Goal: Transaction & Acquisition: Purchase product/service

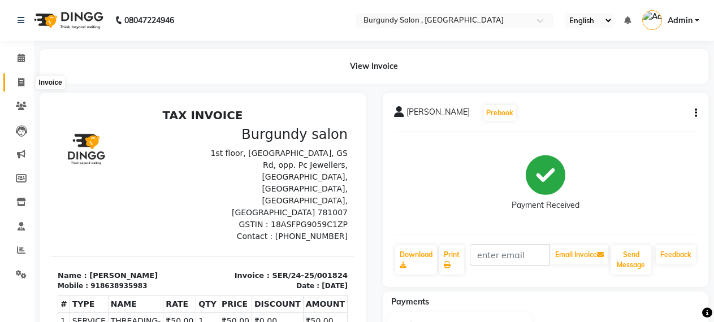
click at [20, 79] on icon at bounding box center [21, 82] width 6 height 8
select select "service"
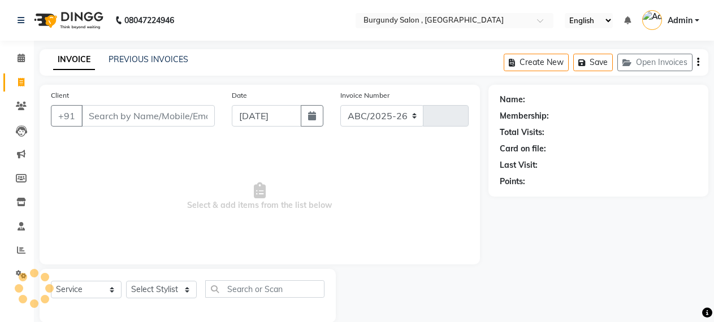
select select "5345"
type input "1693"
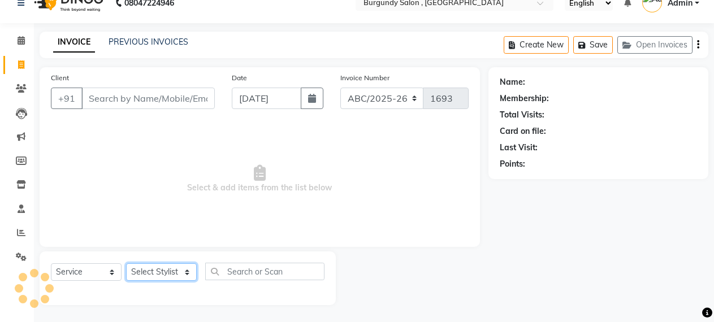
click at [162, 275] on select "Select Stylist" at bounding box center [161, 272] width 71 height 18
click at [167, 265] on select "Select Stylist" at bounding box center [161, 272] width 71 height 18
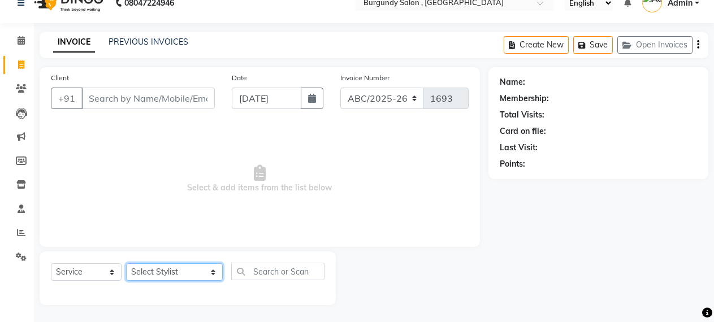
click at [167, 265] on select "Select Stylist ANIL [PERSON_NAME] [PERSON_NAME] DHON DAS DHON / [PERSON_NAME] […" at bounding box center [174, 272] width 97 height 18
select select "80179"
click at [126, 263] on select "Select Stylist ANIL [PERSON_NAME] [PERSON_NAME] DHON DAS DHON / [PERSON_NAME] […" at bounding box center [174, 272] width 97 height 18
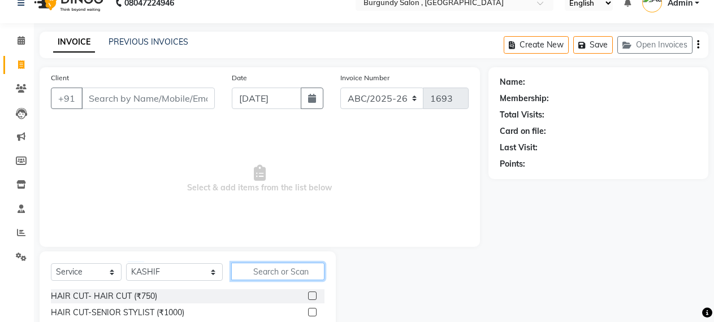
click at [232, 273] on input "text" at bounding box center [278, 272] width 94 height 18
click at [308, 310] on label at bounding box center [312, 312] width 8 height 8
click at [308, 310] on input "checkbox" at bounding box center [311, 312] width 7 height 7
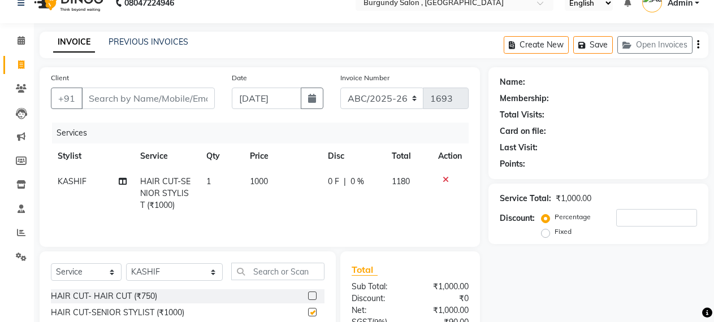
checkbox input "false"
click at [170, 276] on select "Select Stylist ANIL [PERSON_NAME] [PERSON_NAME] DHON DAS DHON / [PERSON_NAME] […" at bounding box center [174, 272] width 97 height 18
click at [299, 117] on div "Date [DATE]" at bounding box center [277, 95] width 108 height 46
click at [130, 95] on input "Client" at bounding box center [147, 98] width 133 height 21
type input "8"
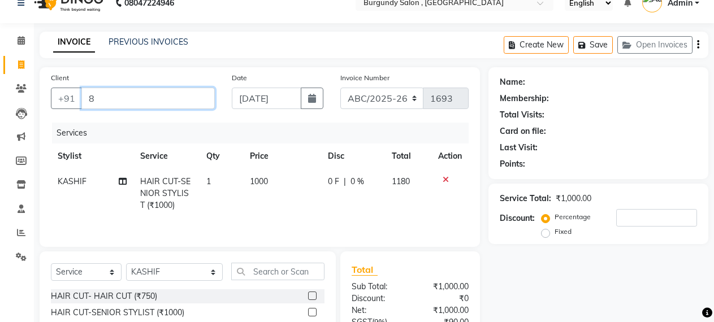
type input "0"
click at [127, 99] on input "875392/472" at bounding box center [147, 98] width 133 height 21
type input "2"
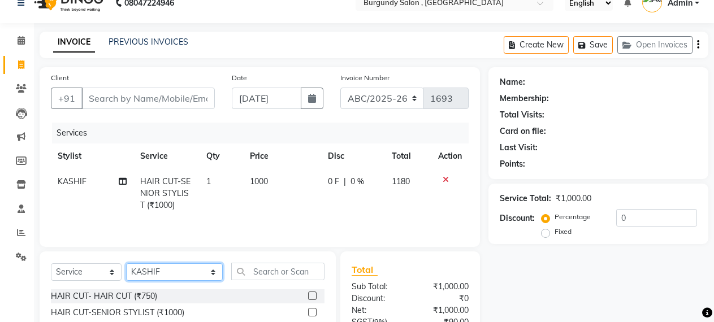
click at [166, 276] on select "Select Stylist ANIL [PERSON_NAME] [PERSON_NAME] DHON DAS DHON / [PERSON_NAME] […" at bounding box center [174, 272] width 97 height 18
select select "47575"
click at [126, 264] on select "Select Stylist ANIL [PERSON_NAME] [PERSON_NAME] DHON DAS DHON / [PERSON_NAME] […" at bounding box center [174, 272] width 97 height 18
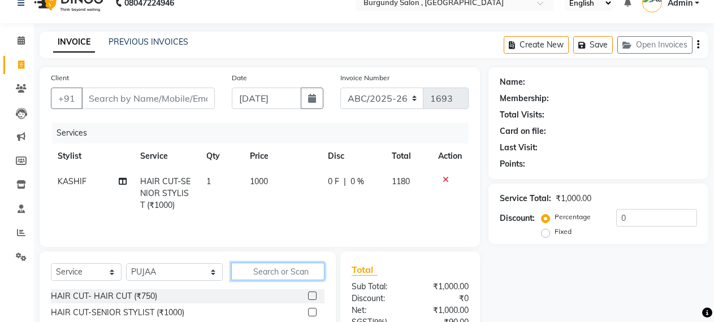
click at [234, 273] on input "text" at bounding box center [278, 272] width 94 height 18
type input "EYE"
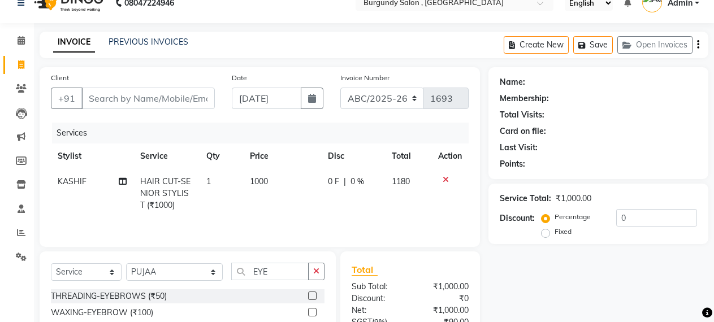
click at [308, 296] on label at bounding box center [312, 296] width 8 height 8
click at [308, 296] on input "checkbox" at bounding box center [311, 296] width 7 height 7
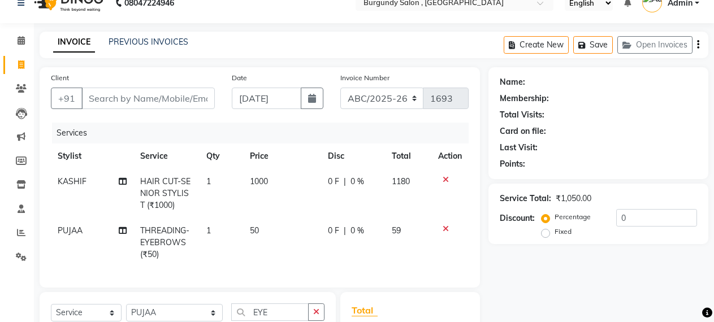
checkbox input "false"
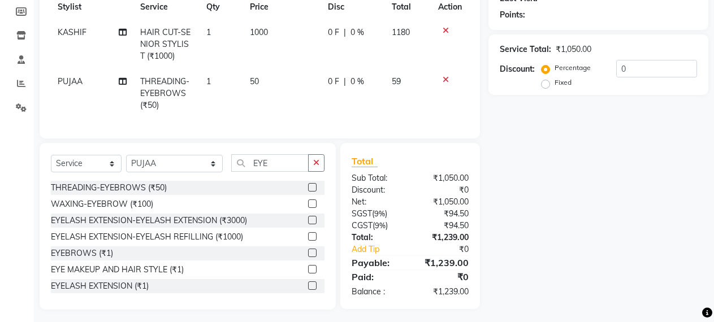
scroll to position [181, 0]
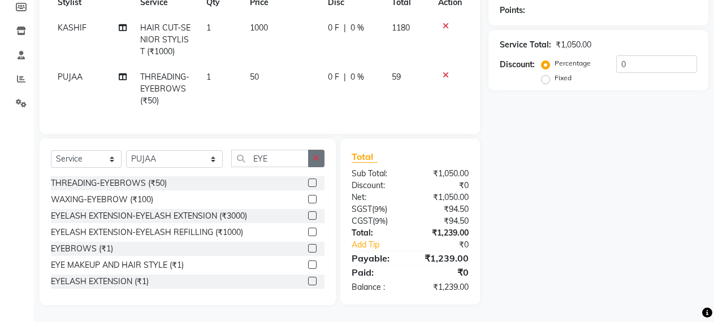
click at [315, 154] on icon "button" at bounding box center [316, 158] width 6 height 8
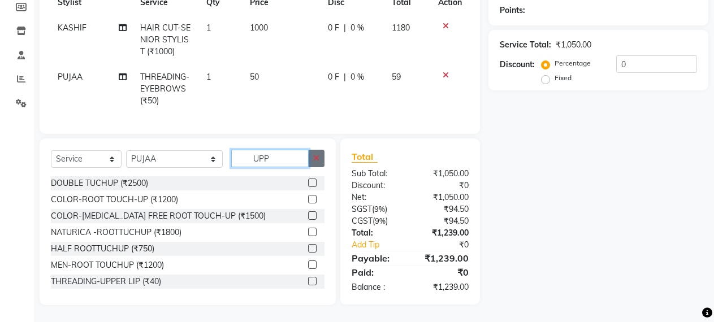
scroll to position [180, 0]
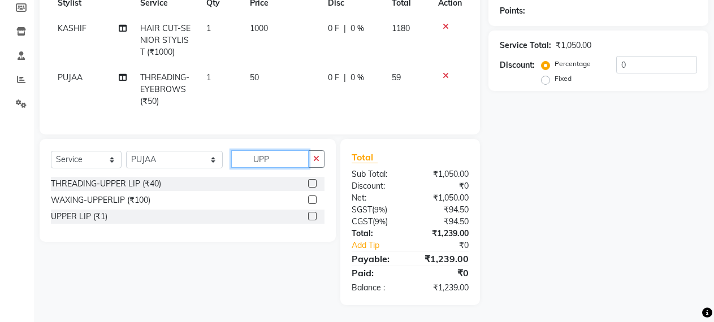
type input "UPP"
click at [312, 184] on label at bounding box center [312, 183] width 8 height 8
click at [312, 184] on input "checkbox" at bounding box center [311, 183] width 7 height 7
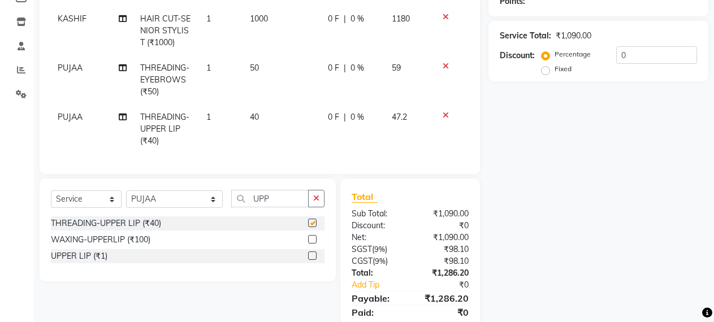
checkbox input "false"
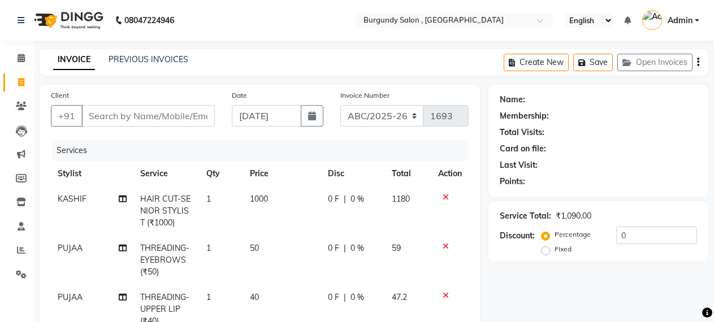
click at [140, 102] on div "Client +91" at bounding box center [132, 112] width 181 height 46
click at [137, 108] on input "Client" at bounding box center [147, 115] width 133 height 21
type input "0"
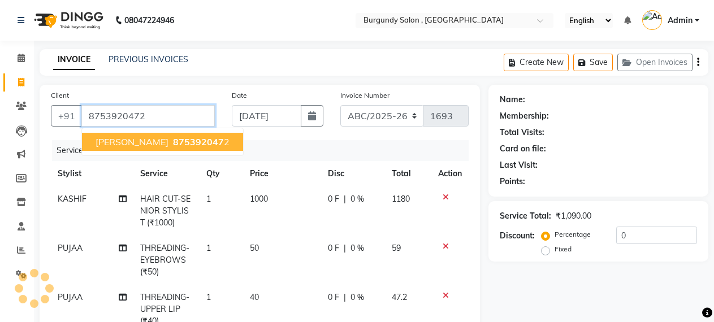
type input "8753920472"
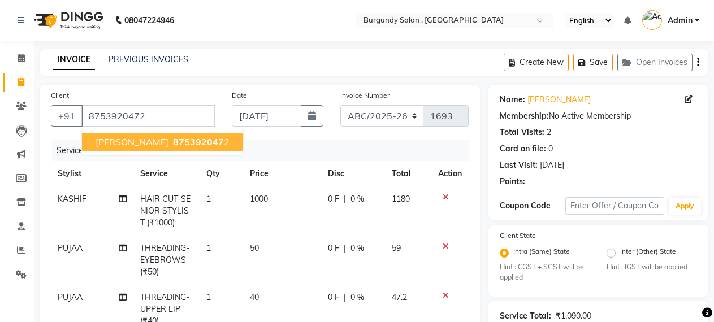
click at [142, 136] on button "[PERSON_NAME] 875392047 2" at bounding box center [162, 142] width 161 height 18
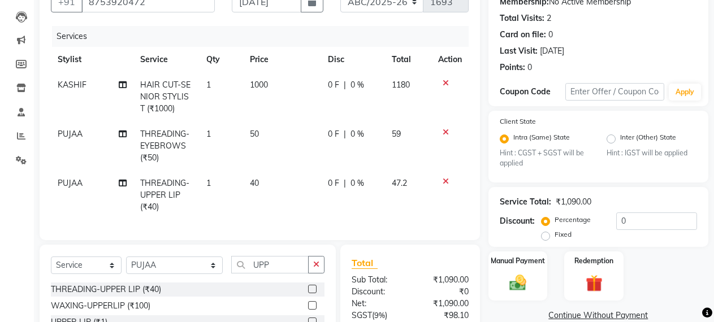
scroll to position [113, 0]
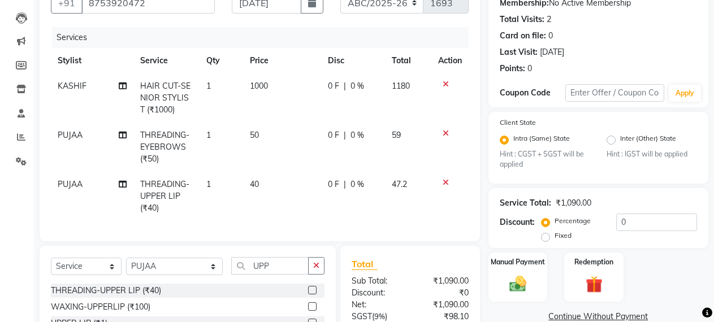
click at [262, 89] on span "1000" at bounding box center [259, 86] width 18 height 10
click at [243, 89] on td "1" at bounding box center [221, 97] width 44 height 49
select select "80179"
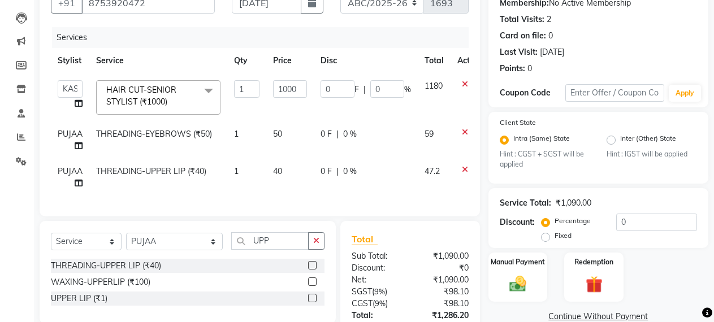
click at [443, 183] on td "47.2" at bounding box center [434, 177] width 33 height 37
select select "47575"
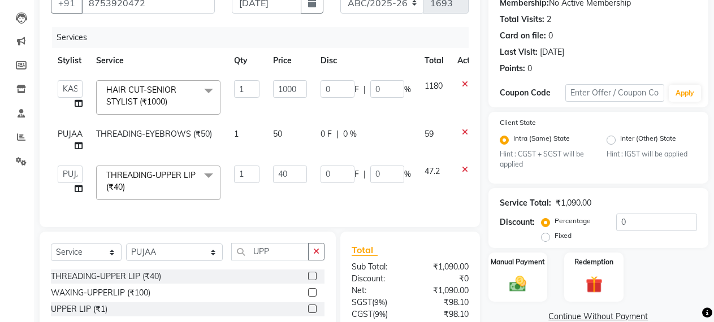
click at [463, 171] on icon at bounding box center [465, 170] width 6 height 8
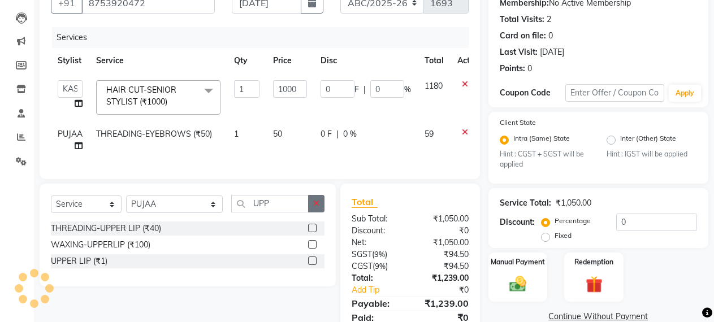
click at [314, 207] on icon "button" at bounding box center [316, 203] width 6 height 8
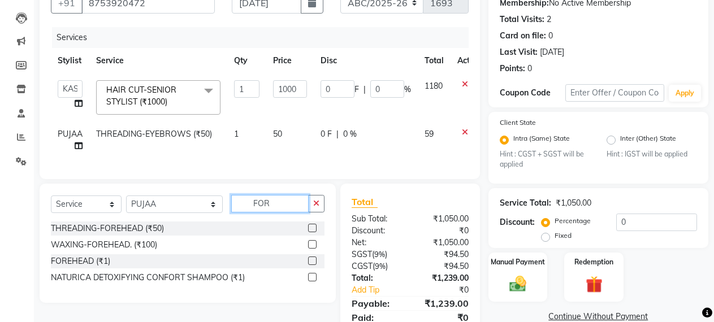
type input "FOR"
click at [312, 232] on label at bounding box center [312, 228] width 8 height 8
click at [312, 232] on input "checkbox" at bounding box center [311, 228] width 7 height 7
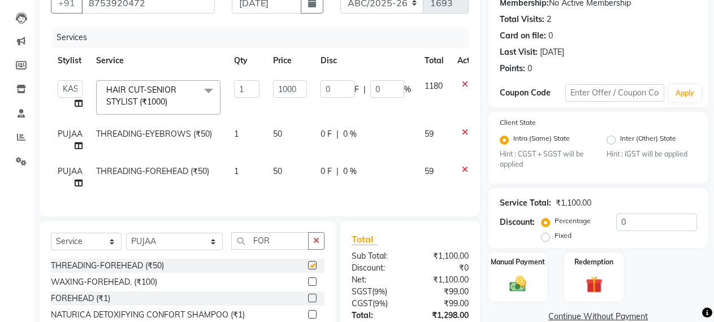
checkbox input "false"
click at [285, 91] on input "1000" at bounding box center [290, 89] width 34 height 18
type input "1016"
click at [319, 192] on td "0 F | 0 %" at bounding box center [366, 177] width 104 height 37
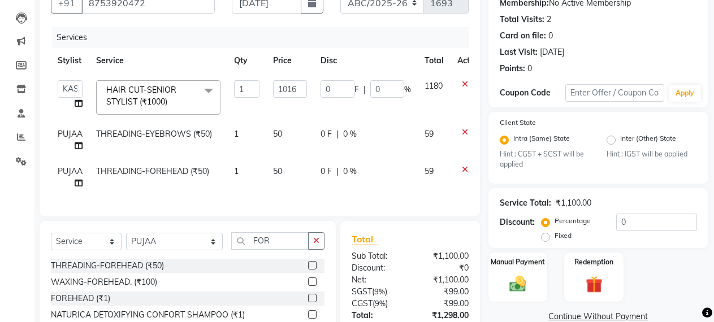
select select "47575"
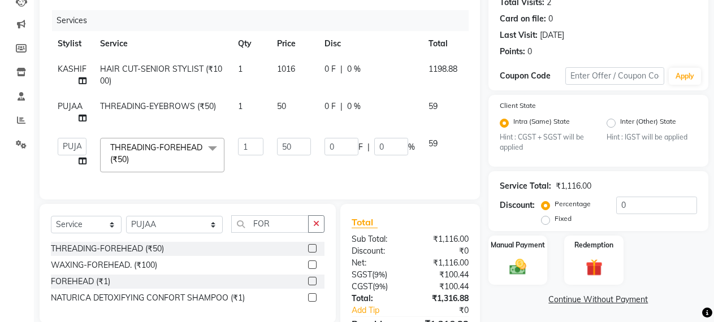
scroll to position [118, 0]
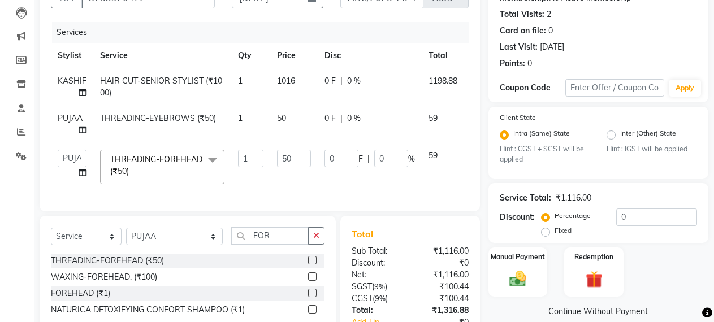
click at [305, 83] on td "1016" at bounding box center [293, 86] width 47 height 37
select select "80179"
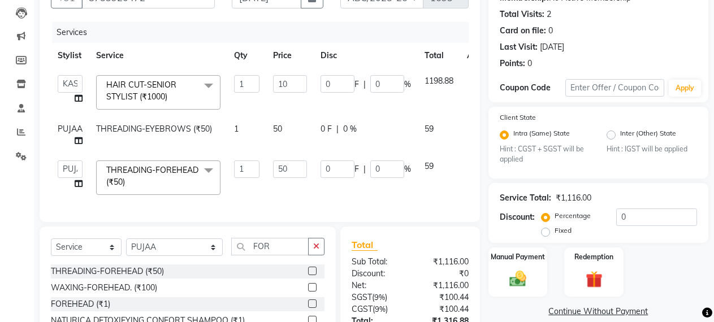
type input "1"
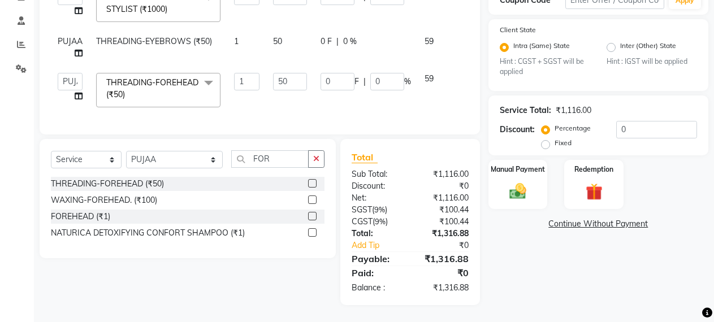
scroll to position [0, 0]
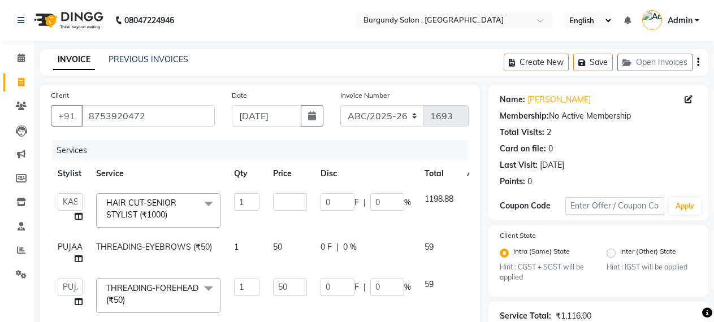
click at [288, 206] on input "number" at bounding box center [290, 202] width 34 height 18
type input "1001"
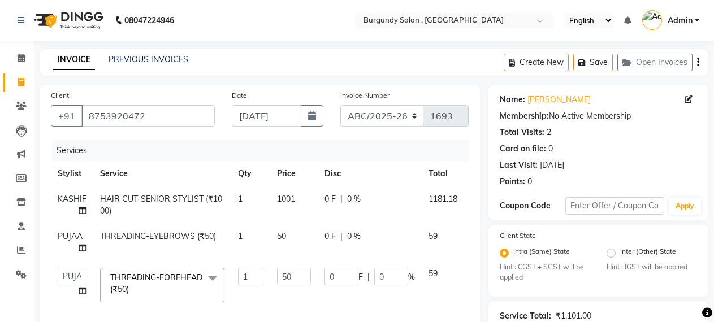
click at [307, 225] on tbody "KASHIF HAIR CUT-SENIOR STYLIST (₹1000) 1 1001 0 F | 0 % 1181.18 PUJAA THREADING…" at bounding box center [276, 247] width 450 height 123
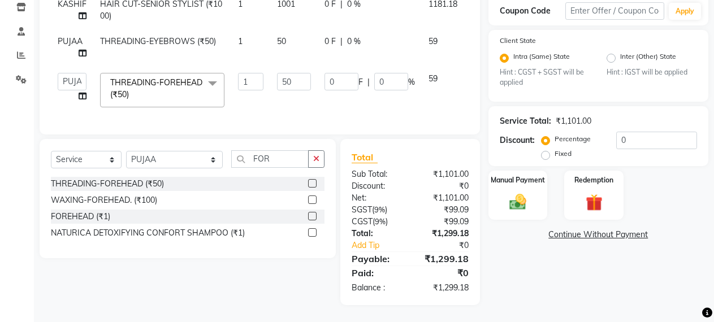
click at [418, 108] on div "Services Stylist Service Qty Price Disc Total Action KASHIF HAIR CUT-SENIOR STY…" at bounding box center [260, 34] width 418 height 178
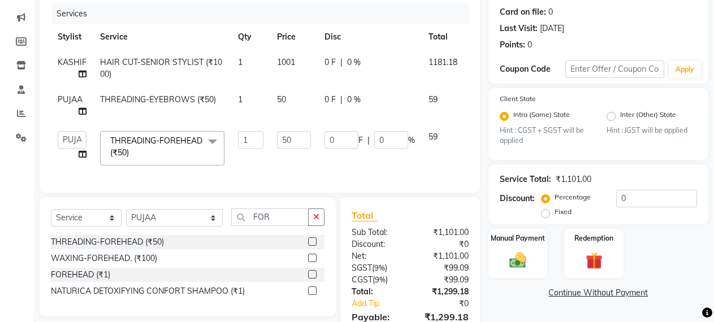
scroll to position [136, 0]
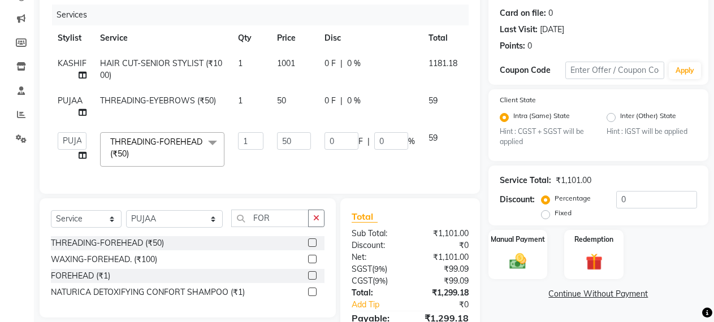
click at [299, 61] on td "1001" at bounding box center [293, 69] width 47 height 37
select select "80179"
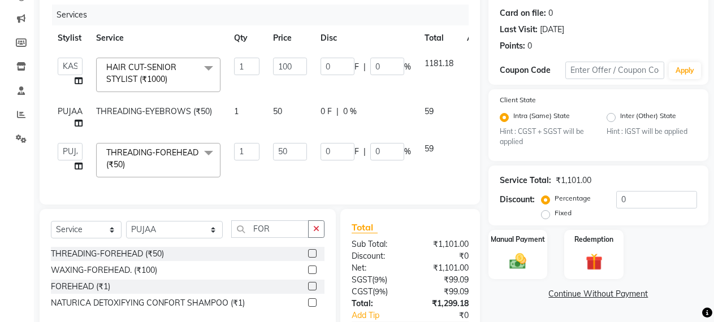
type input "1002"
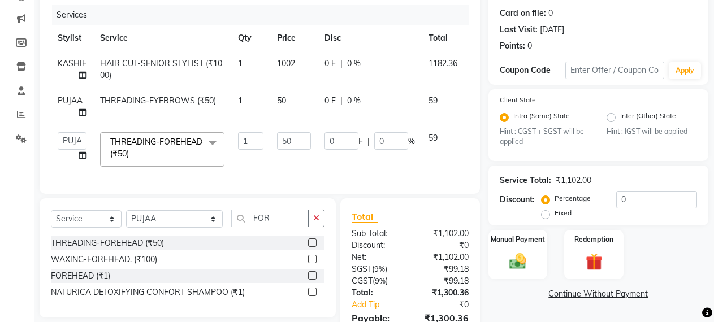
click at [312, 160] on td "50" at bounding box center [293, 149] width 47 height 48
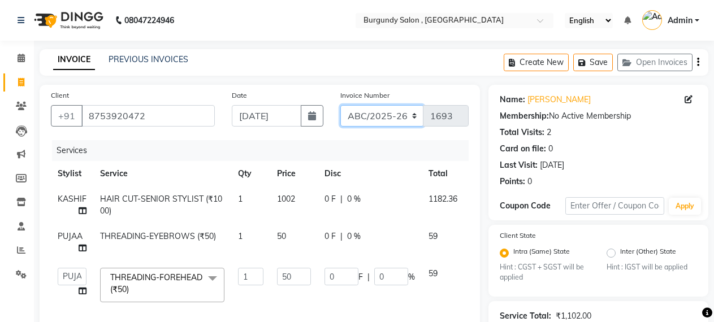
click at [376, 114] on select "ABC/2025-26 SER/24-25 V/2025-26" at bounding box center [382, 115] width 84 height 21
select select "5334"
click at [340, 105] on select "ABC/2025-26 SER/24-25 V/2025-26" at bounding box center [382, 115] width 84 height 21
type input "001825"
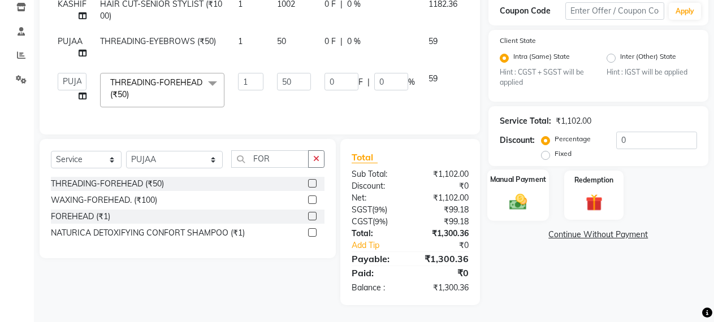
click at [510, 192] on img at bounding box center [517, 202] width 29 height 20
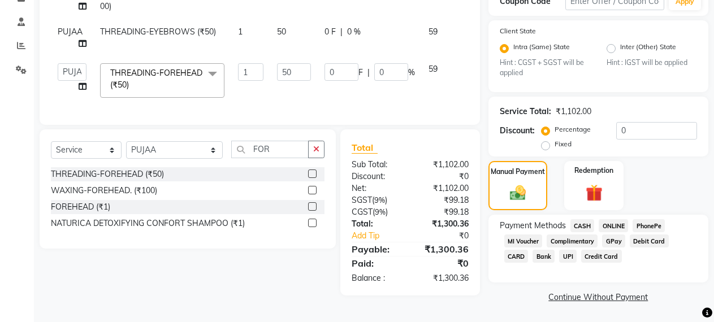
click at [603, 225] on span "ONLINE" at bounding box center [612, 225] width 29 height 13
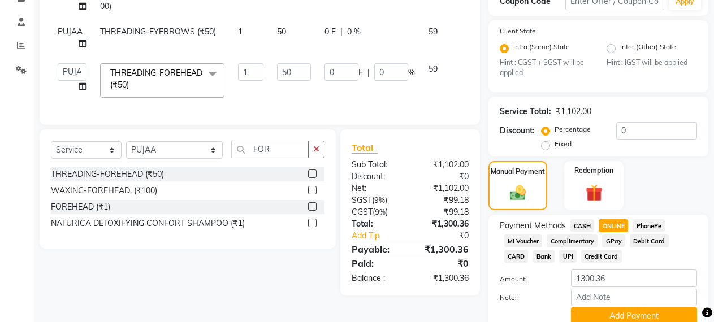
scroll to position [252, 0]
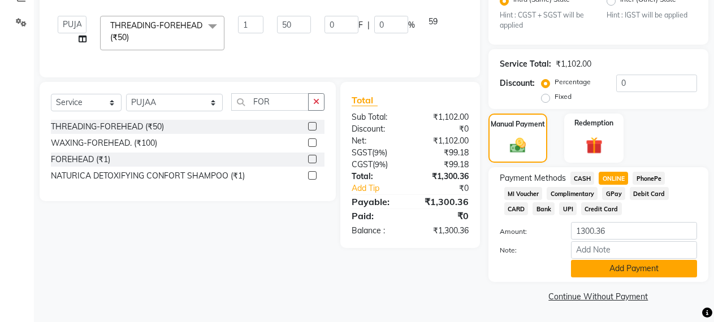
click at [649, 260] on button "Add Payment" at bounding box center [634, 269] width 126 height 18
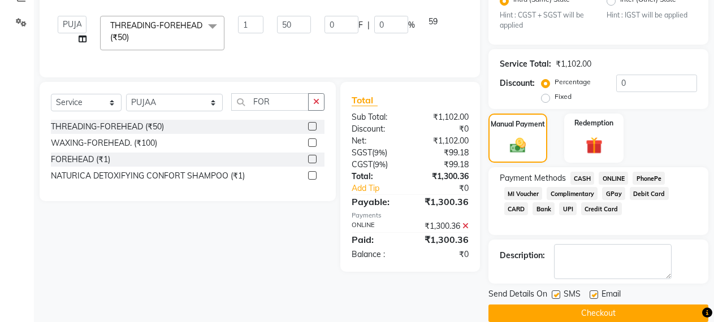
scroll to position [269, 0]
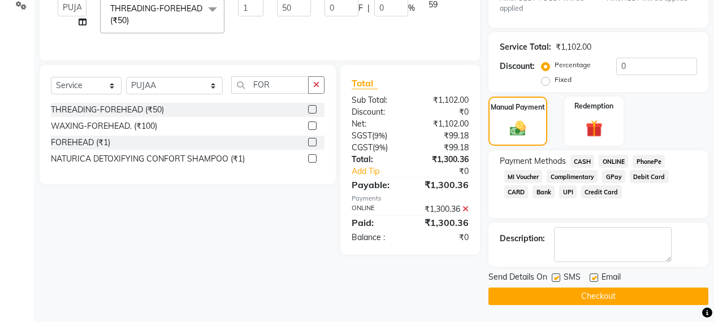
click at [558, 277] on label at bounding box center [555, 277] width 8 height 8
click at [558, 277] on input "checkbox" at bounding box center [554, 278] width 7 height 7
checkbox input "false"
click at [595, 277] on label at bounding box center [593, 277] width 8 height 8
click at [595, 277] on input "checkbox" at bounding box center [592, 278] width 7 height 7
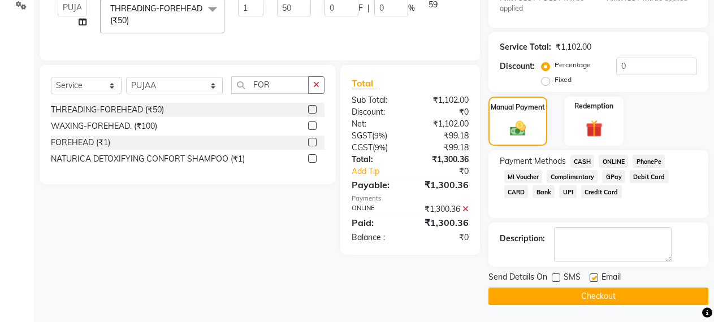
checkbox input "false"
click at [595, 301] on button "Checkout" at bounding box center [598, 297] width 220 height 18
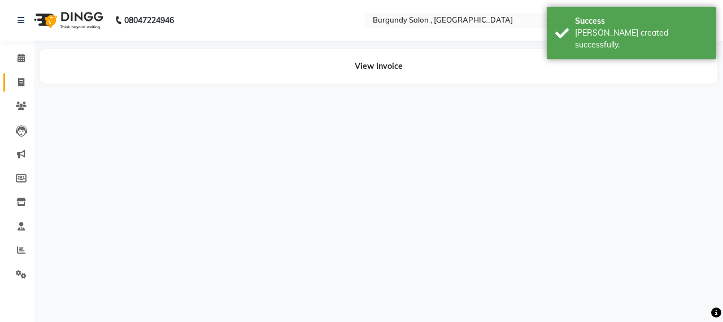
click at [12, 75] on link "Invoice" at bounding box center [16, 82] width 27 height 19
select select "service"
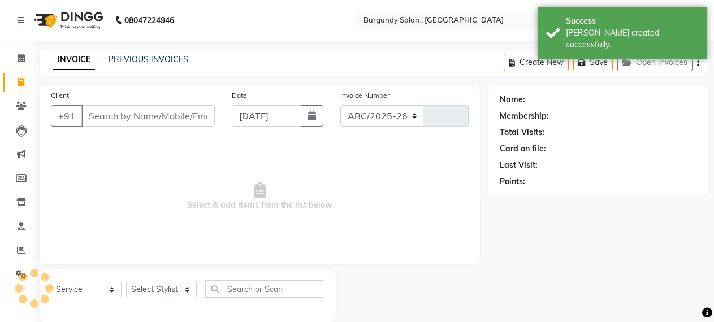
select select "5345"
type input "1693"
click at [127, 60] on link "PREVIOUS INVOICES" at bounding box center [148, 59] width 80 height 10
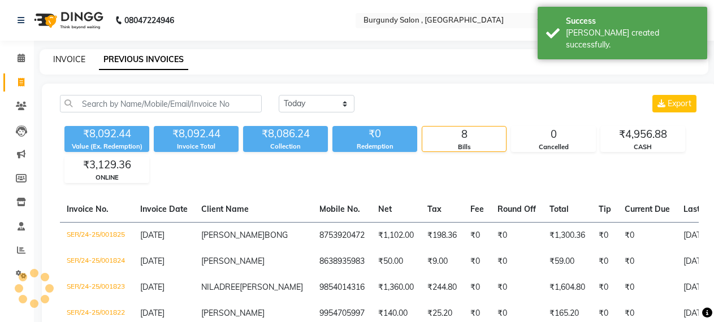
click at [70, 57] on link "INVOICE" at bounding box center [69, 59] width 32 height 10
select select "service"
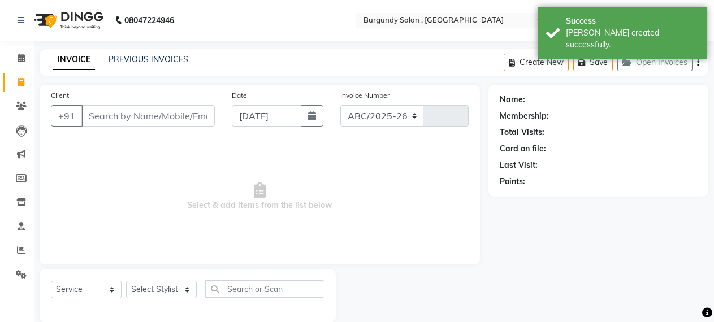
scroll to position [18, 0]
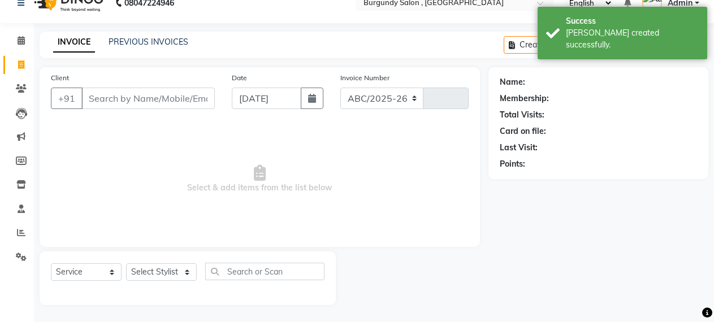
select select "5345"
type input "1693"
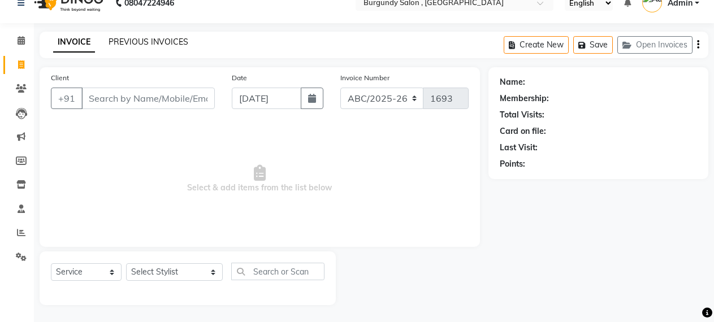
click at [128, 42] on link "PREVIOUS INVOICES" at bounding box center [148, 42] width 80 height 10
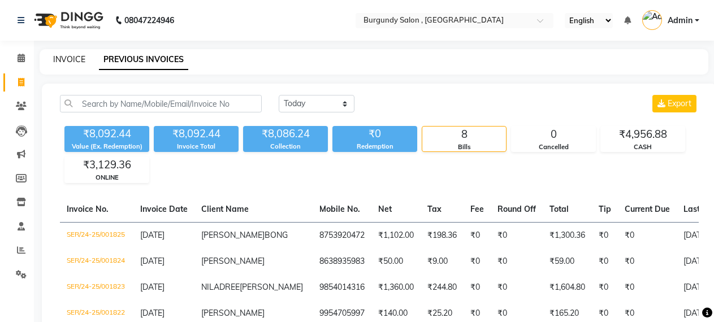
click at [71, 58] on link "INVOICE" at bounding box center [69, 59] width 32 height 10
select select "service"
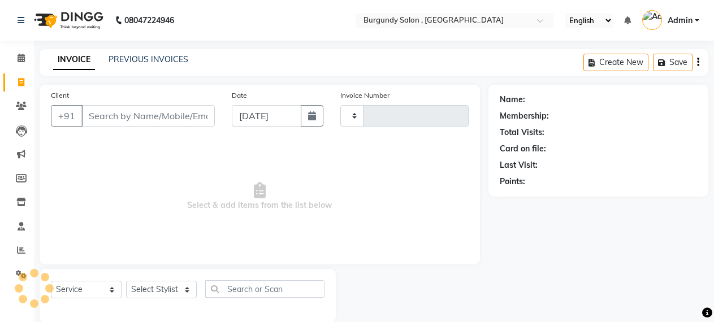
scroll to position [18, 0]
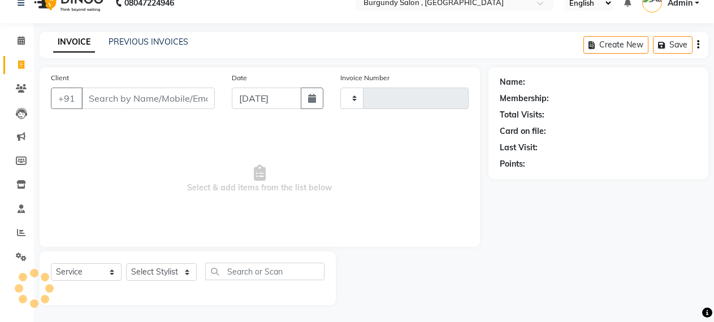
type input "1693"
select select "5345"
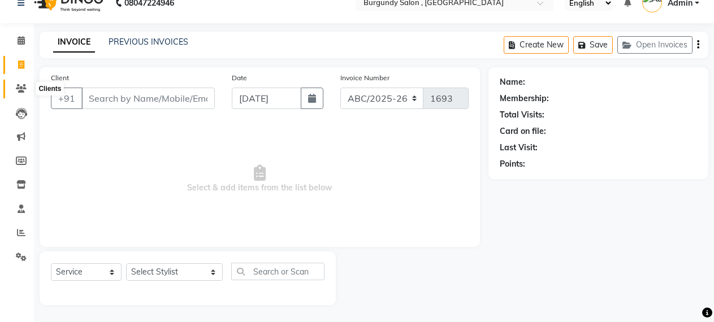
click at [25, 85] on icon at bounding box center [21, 88] width 11 height 8
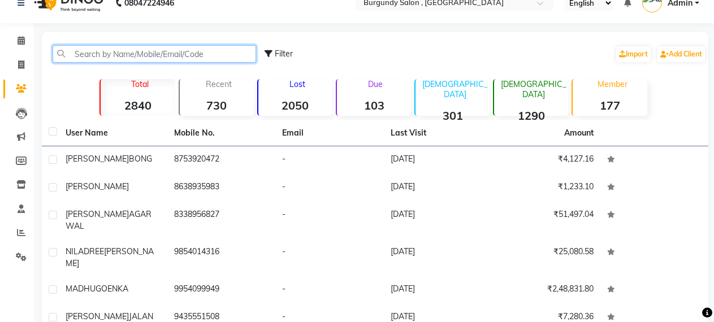
click at [141, 58] on input "text" at bounding box center [154, 54] width 203 height 18
paste input "919810289106"
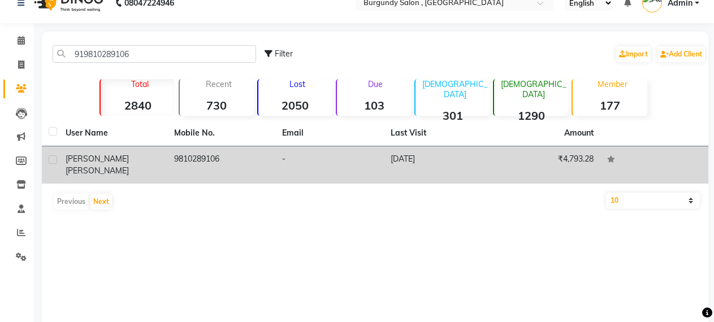
click at [248, 155] on td "9810289106" at bounding box center [221, 164] width 108 height 37
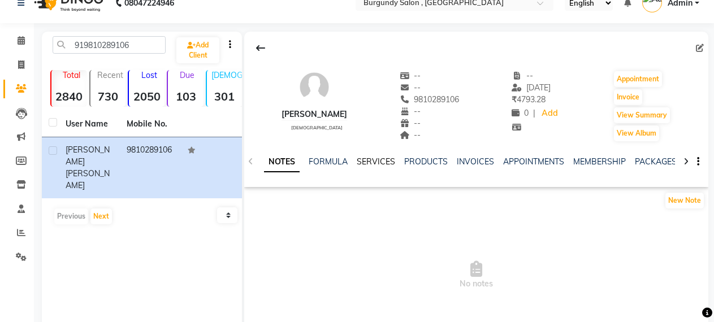
click at [369, 160] on link "SERVICES" at bounding box center [376, 161] width 38 height 10
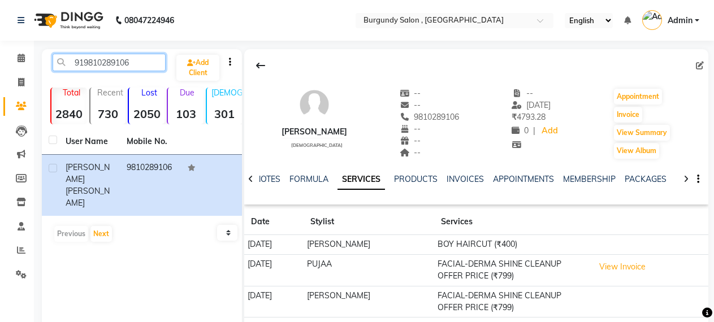
click at [137, 59] on input "919810289106" at bounding box center [109, 63] width 113 height 18
type input "9"
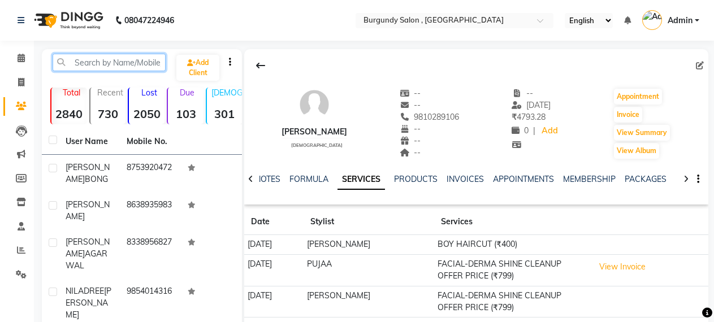
paste input "91967521797"
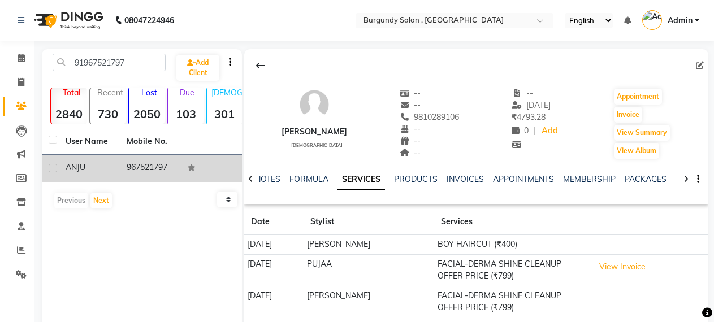
click at [136, 163] on td "967521797" at bounding box center [150, 169] width 61 height 28
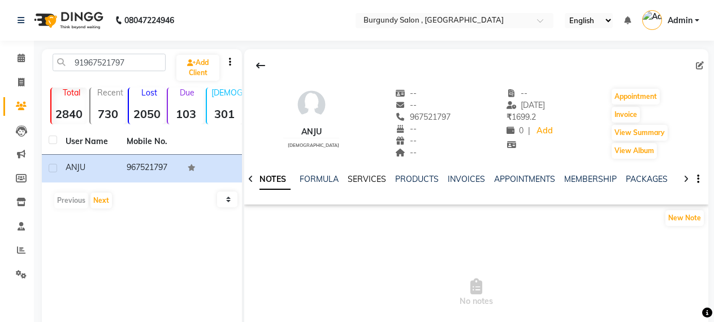
click at [368, 177] on link "SERVICES" at bounding box center [366, 179] width 38 height 10
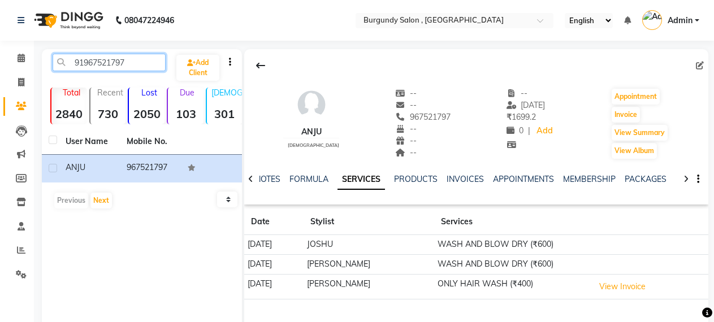
click at [139, 66] on input "91967521797" at bounding box center [109, 63] width 113 height 18
type input "9"
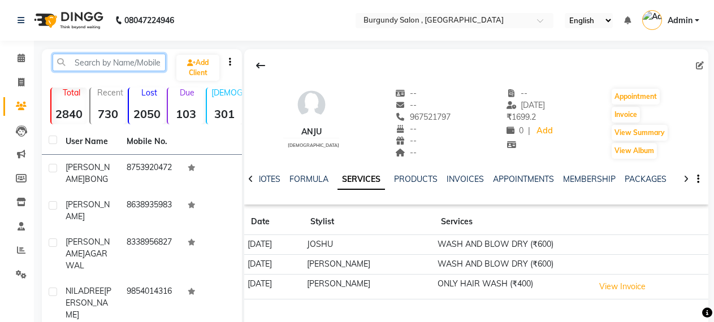
paste input "919619686659"
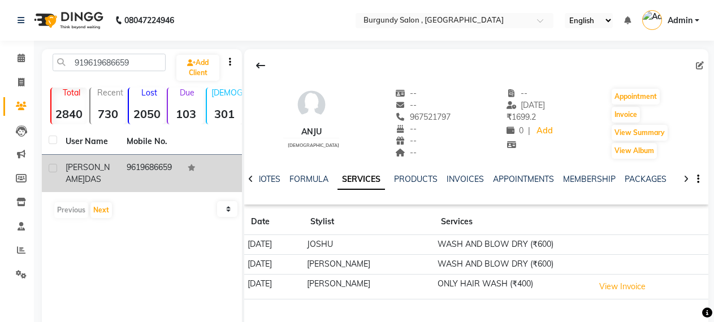
click at [137, 168] on td "9619686659" at bounding box center [150, 173] width 61 height 37
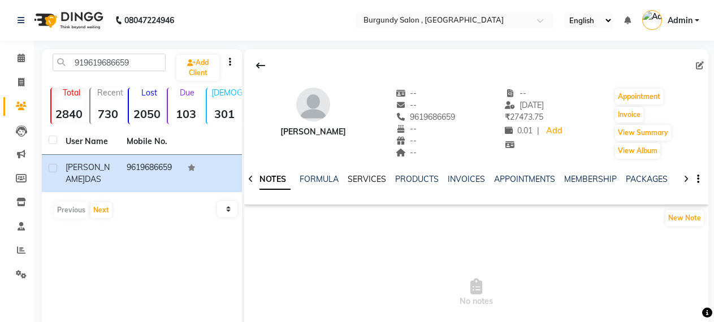
click at [359, 175] on link "SERVICES" at bounding box center [366, 179] width 38 height 10
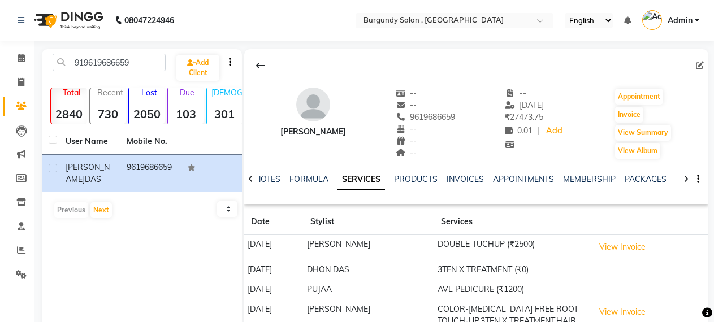
scroll to position [89, 0]
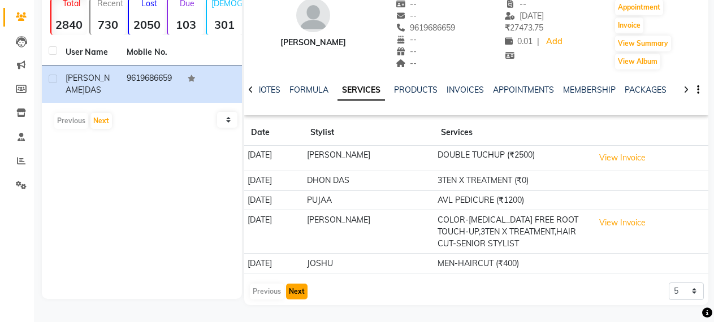
click at [294, 290] on button "Next" at bounding box center [296, 292] width 21 height 16
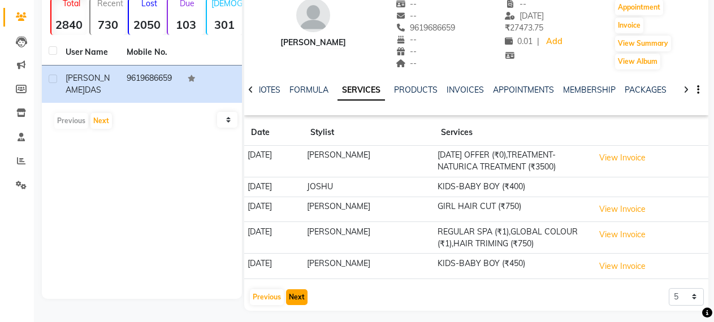
click at [294, 290] on button "Next" at bounding box center [296, 297] width 21 height 16
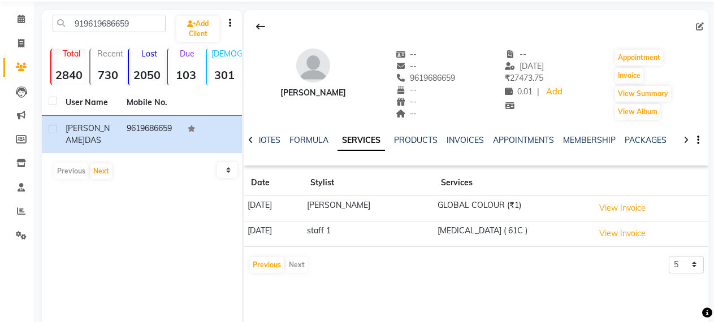
scroll to position [38, 0]
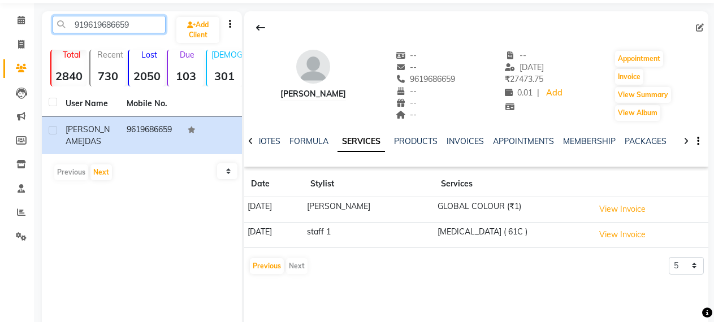
click at [141, 23] on input "919619686659" at bounding box center [109, 25] width 113 height 18
type input "9"
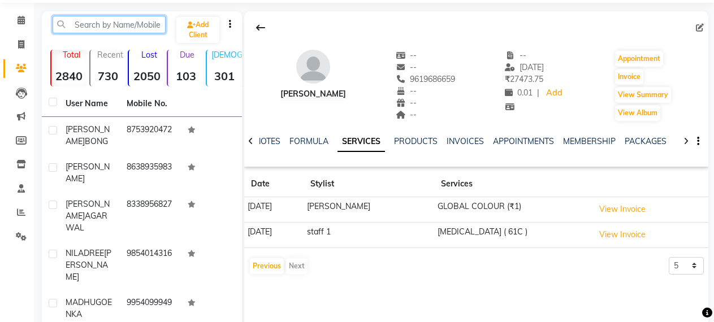
paste input "919999504805"
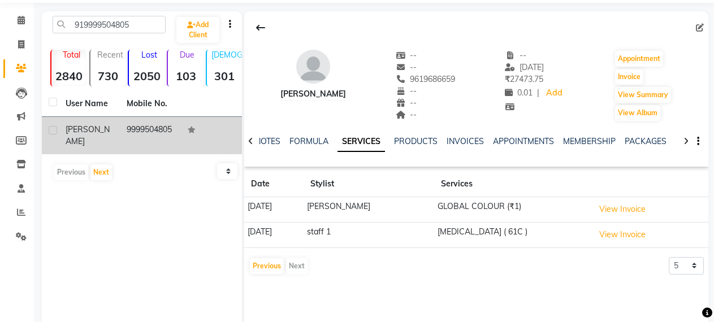
click at [138, 135] on td "9999504805" at bounding box center [150, 135] width 61 height 37
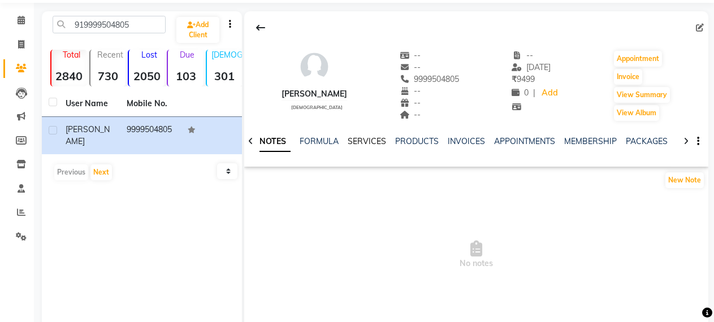
click at [360, 140] on link "SERVICES" at bounding box center [366, 141] width 38 height 10
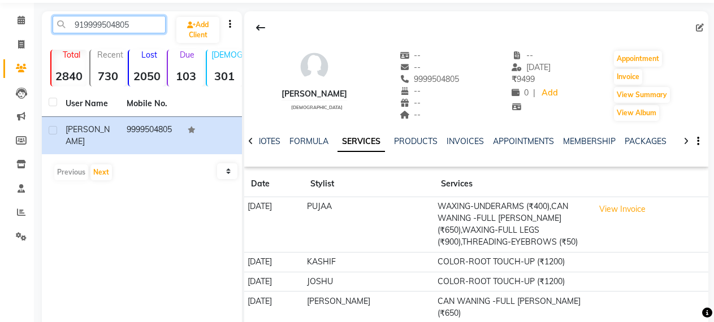
click at [133, 28] on input "919999504805" at bounding box center [109, 25] width 113 height 18
type input "9"
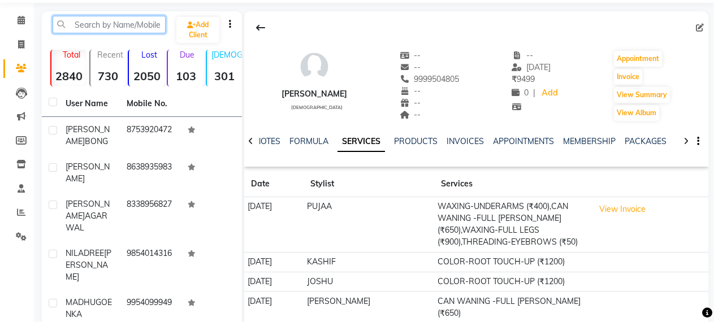
click at [133, 28] on input "text" at bounding box center [109, 25] width 113 height 18
paste input "919864521524"
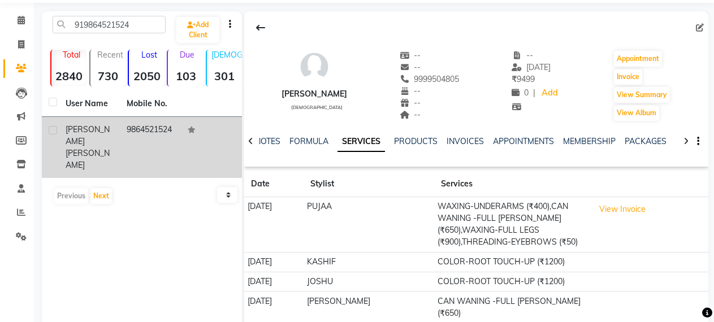
click at [140, 129] on td "9864521524" at bounding box center [150, 147] width 61 height 61
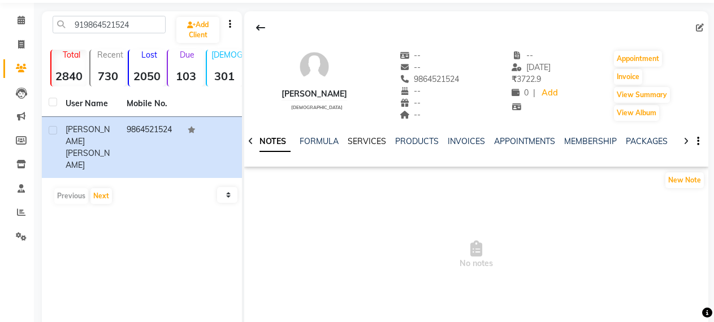
click at [375, 140] on link "SERVICES" at bounding box center [366, 141] width 38 height 10
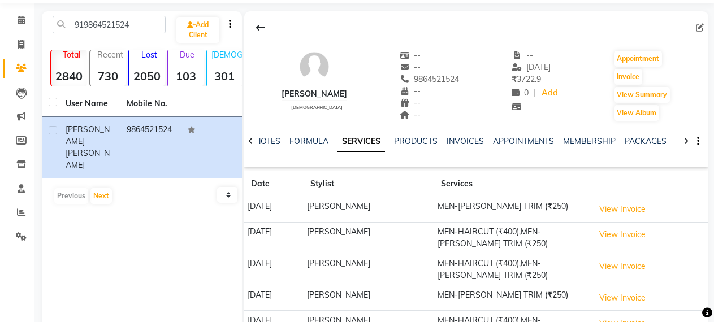
scroll to position [107, 0]
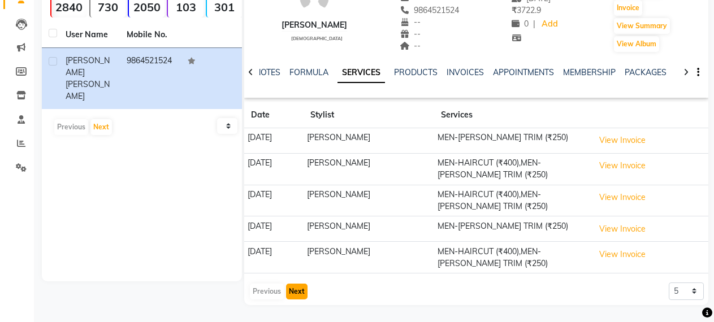
click at [301, 288] on button "Next" at bounding box center [296, 292] width 21 height 16
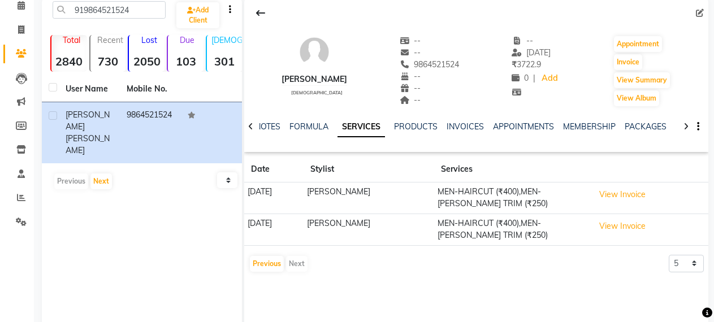
scroll to position [38, 0]
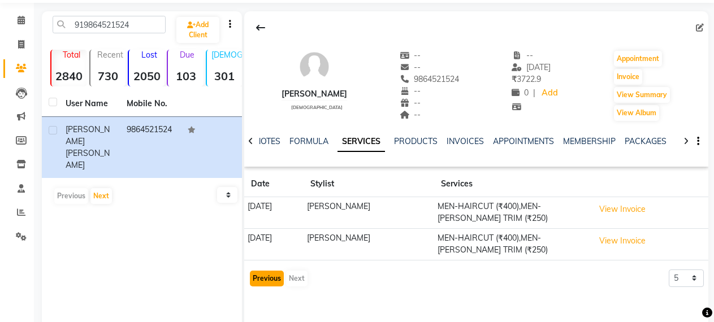
click at [277, 275] on button "Previous" at bounding box center [267, 279] width 34 height 16
click at [276, 275] on div "[PERSON_NAME] [DEMOGRAPHIC_DATA] -- -- 9864521524 -- -- -- -- [DATE] ₹ 3722.9 0…" at bounding box center [476, 180] width 464 height 339
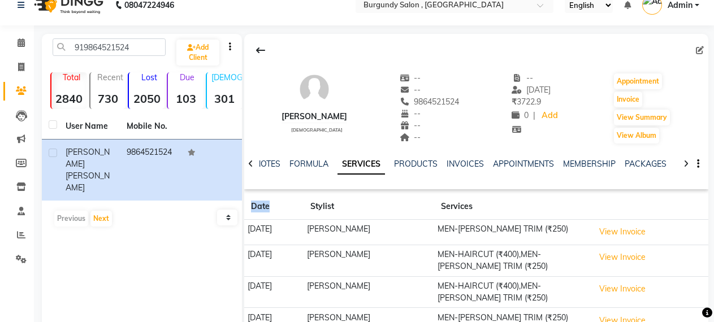
scroll to position [0, 0]
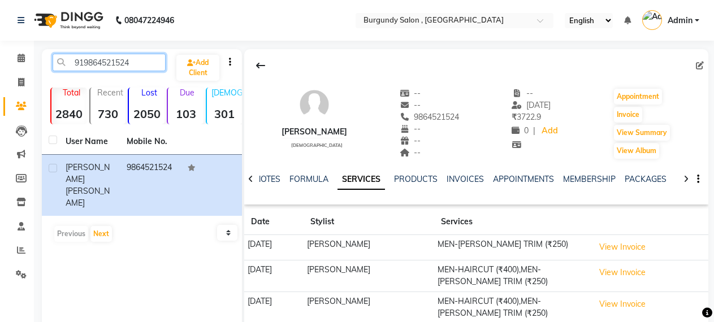
click at [136, 64] on input "919864521524" at bounding box center [109, 63] width 113 height 18
type input "9"
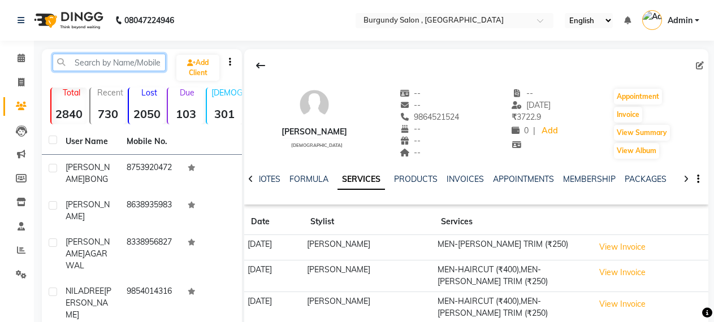
paste input "917002897688"
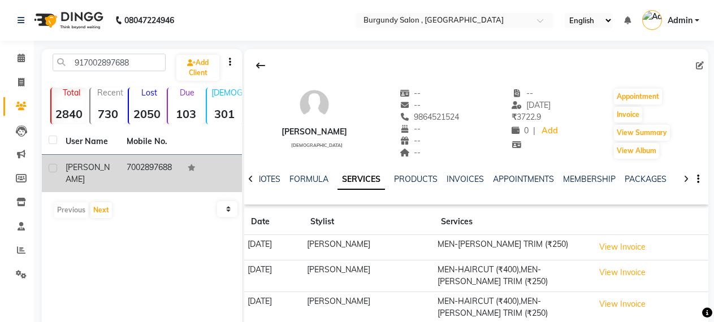
click at [156, 171] on td "7002897688" at bounding box center [150, 173] width 61 height 37
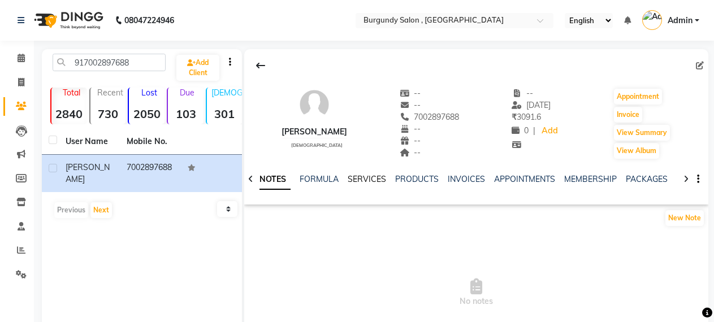
click at [357, 180] on link "SERVICES" at bounding box center [366, 179] width 38 height 10
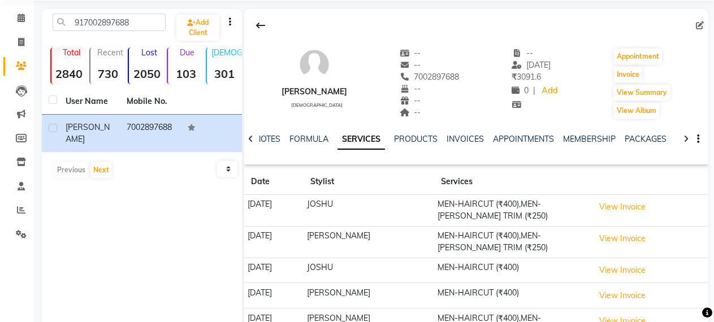
scroll to position [45, 0]
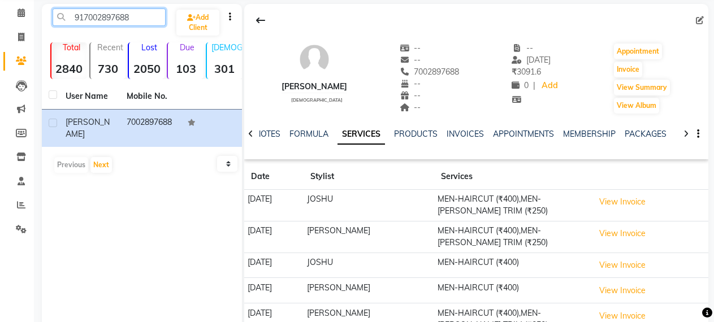
click at [134, 14] on input "917002897688" at bounding box center [109, 17] width 113 height 18
type input "9"
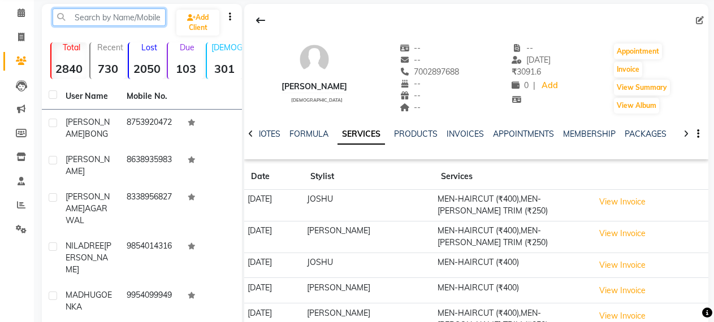
click at [134, 14] on input "text" at bounding box center [109, 17] width 113 height 18
paste input "919864191465"
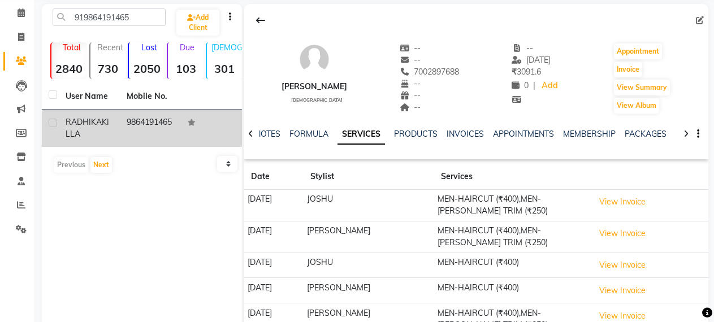
click at [161, 114] on td "9864191465" at bounding box center [150, 128] width 61 height 37
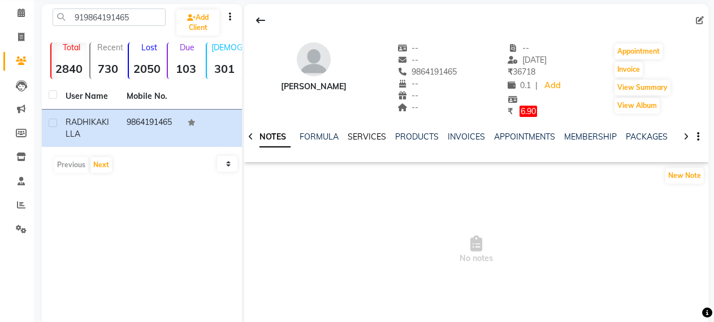
click at [373, 134] on link "SERVICES" at bounding box center [366, 137] width 38 height 10
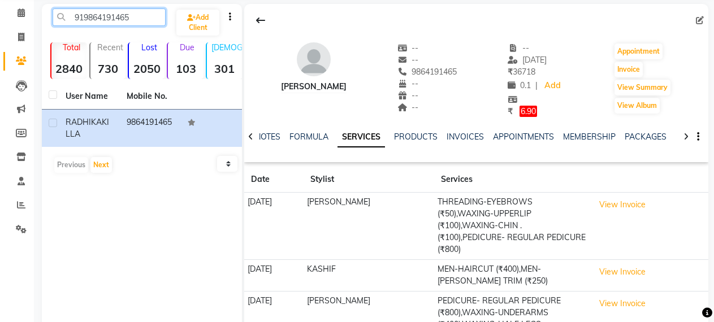
click at [131, 18] on input "919864191465" at bounding box center [109, 17] width 113 height 18
type input "9"
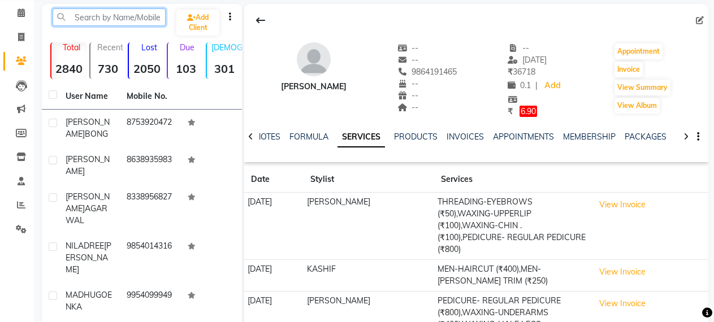
paste input "919706455218"
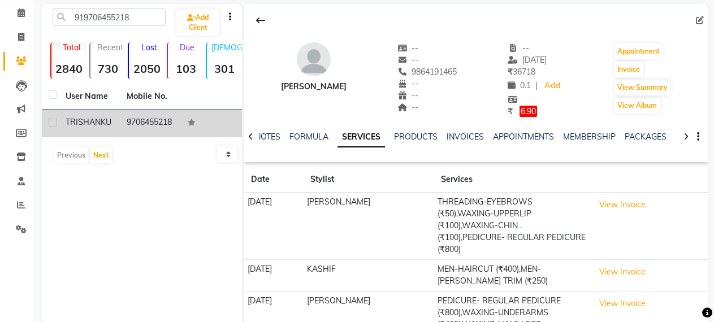
click at [126, 121] on td "9706455218" at bounding box center [150, 124] width 61 height 28
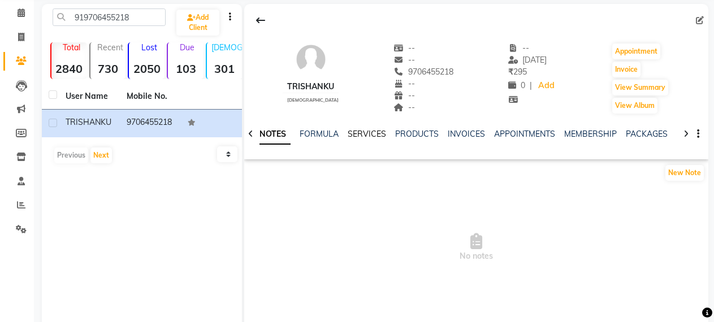
click at [358, 133] on link "SERVICES" at bounding box center [366, 134] width 38 height 10
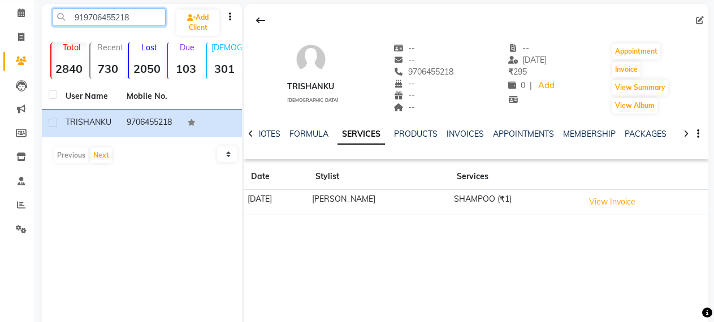
click at [132, 18] on input "919706455218" at bounding box center [109, 17] width 113 height 18
type input "9"
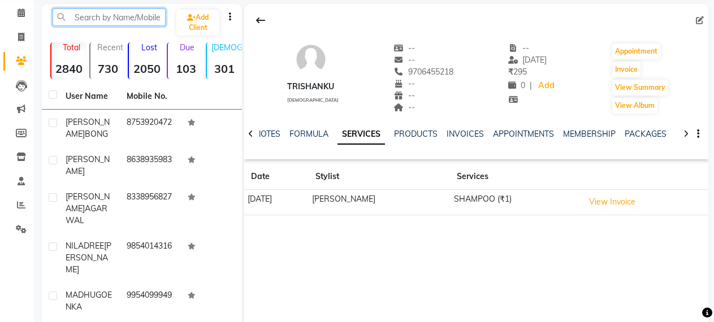
paste input "919706030601"
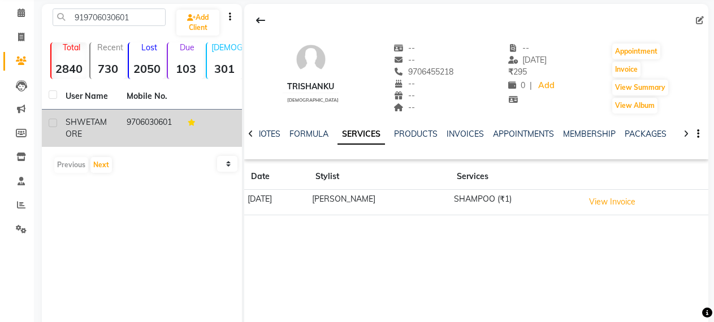
click at [117, 128] on td "SHWETA MORE" at bounding box center [89, 128] width 61 height 37
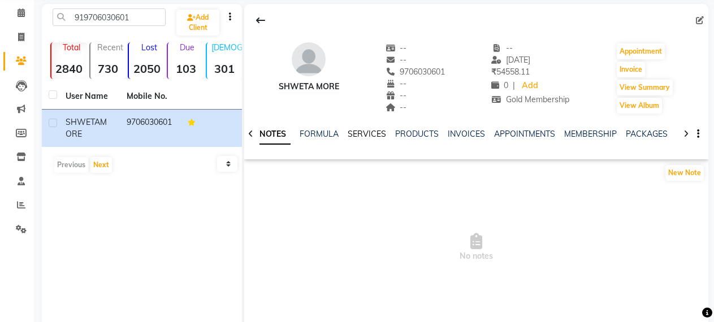
click at [368, 136] on link "SERVICES" at bounding box center [366, 134] width 38 height 10
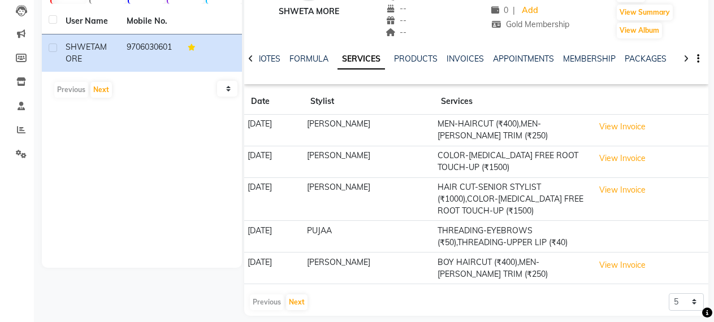
scroll to position [131, 0]
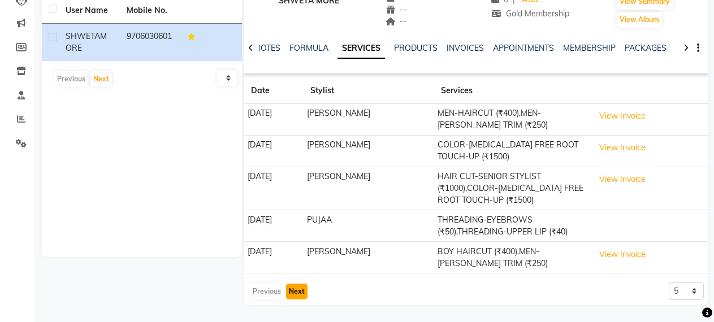
click at [293, 293] on button "Next" at bounding box center [296, 292] width 21 height 16
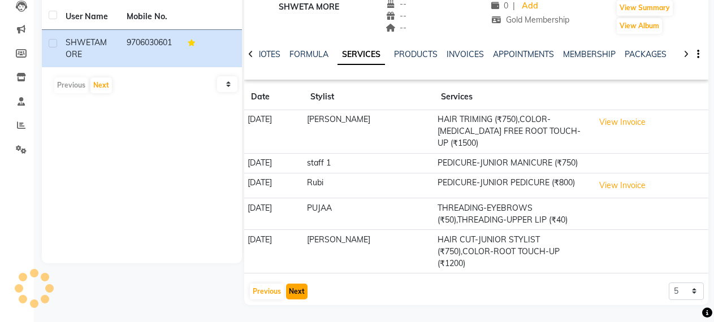
scroll to position [101, 0]
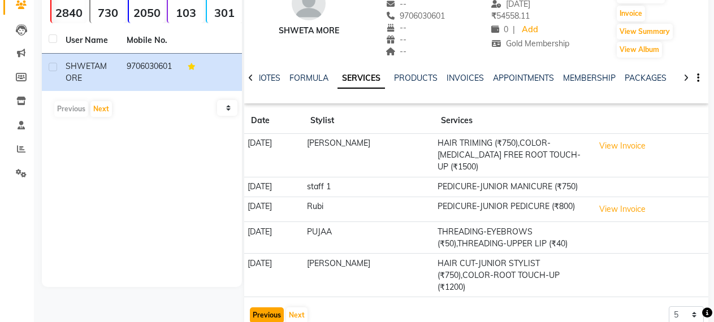
click at [267, 307] on button "Previous" at bounding box center [267, 315] width 34 height 16
click at [267, 306] on div "Previous Next" at bounding box center [279, 315] width 60 height 18
click at [267, 293] on app-client-history "Date Stylist Services [DATE] [PERSON_NAME] HAIR TRIMING (₹750),COLOR-[MEDICAL_D…" at bounding box center [476, 216] width 464 height 216
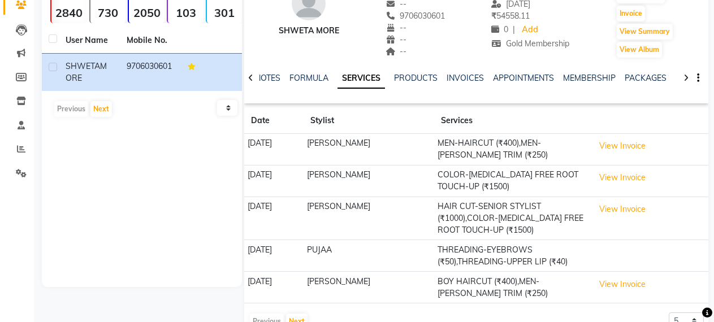
click at [267, 293] on td "[DATE]" at bounding box center [273, 288] width 59 height 32
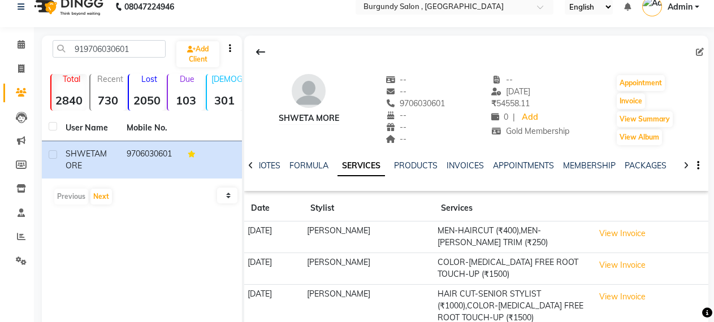
scroll to position [0, 0]
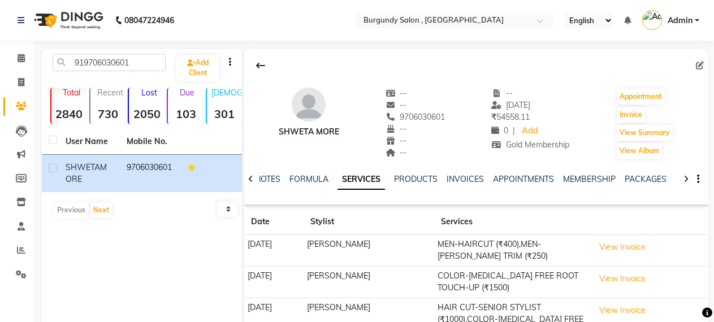
click at [332, 133] on div "SHWETA MORE" at bounding box center [309, 132] width 60 height 12
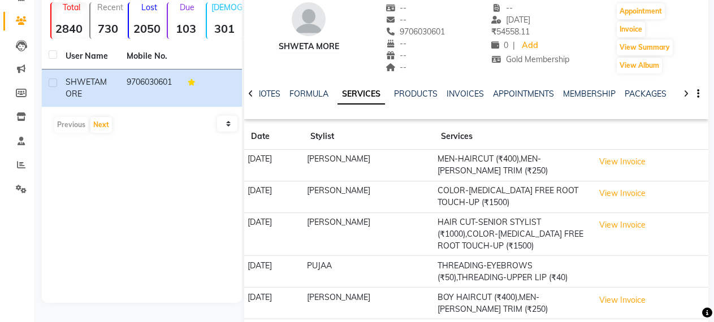
scroll to position [45, 0]
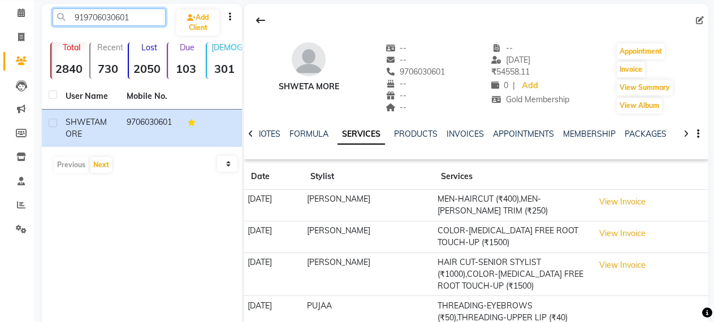
click at [136, 15] on input "919706030601" at bounding box center [109, 17] width 113 height 18
type input "9"
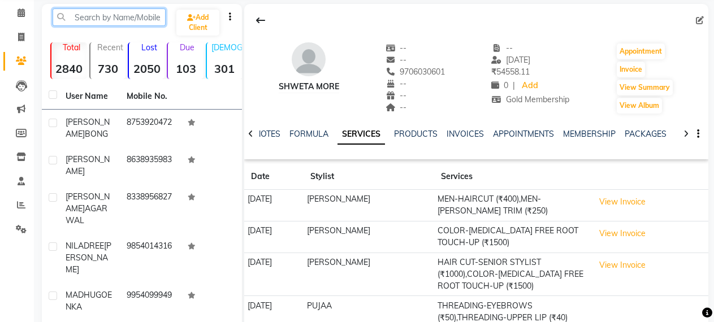
paste input "917706053351"
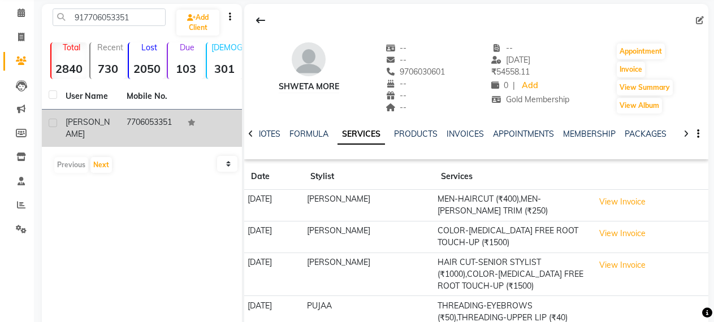
click at [124, 116] on td "7706053351" at bounding box center [150, 128] width 61 height 37
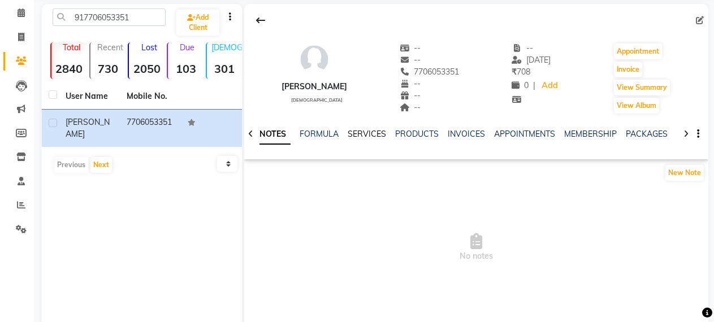
click at [374, 136] on link "SERVICES" at bounding box center [366, 134] width 38 height 10
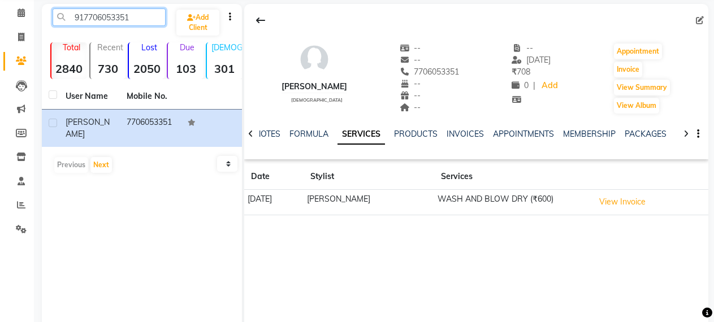
click at [93, 16] on input "917706053351" at bounding box center [109, 17] width 113 height 18
paste input "8420275259"
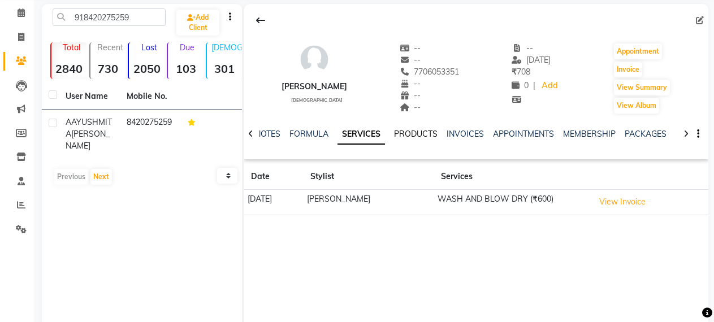
click at [398, 133] on link "PRODUCTS" at bounding box center [416, 134] width 44 height 10
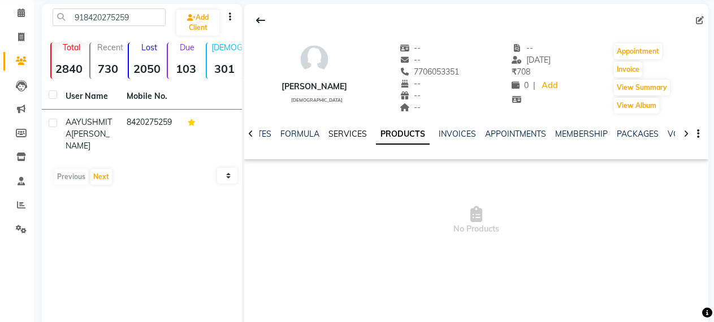
click at [359, 134] on link "SERVICES" at bounding box center [347, 134] width 38 height 10
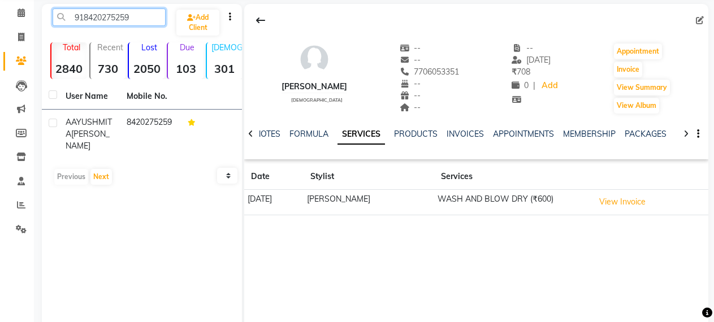
click at [123, 19] on input "918420275259" at bounding box center [109, 17] width 113 height 18
click at [84, 17] on input "918420275259" at bounding box center [109, 17] width 113 height 18
click at [402, 141] on div "NOTES FORMULA SERVICES PRODUCTS INVOICES APPOINTMENTS MEMBERSHIP PACKAGES VOUCH…" at bounding box center [462, 138] width 397 height 21
click at [405, 147] on div "NOTES FORMULA SERVICES PRODUCTS INVOICES APPOINTMENTS MEMBERSHIP PACKAGES VOUCH…" at bounding box center [462, 138] width 397 height 21
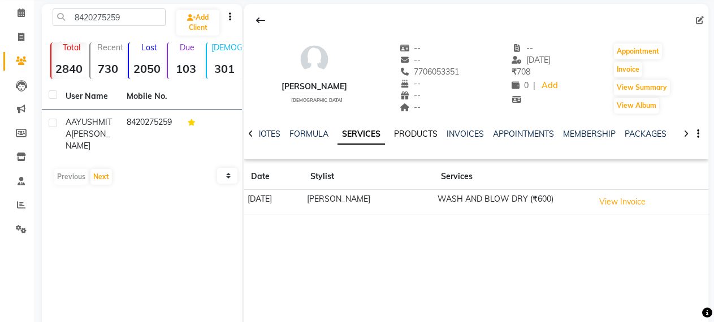
click at [404, 134] on link "PRODUCTS" at bounding box center [416, 134] width 44 height 10
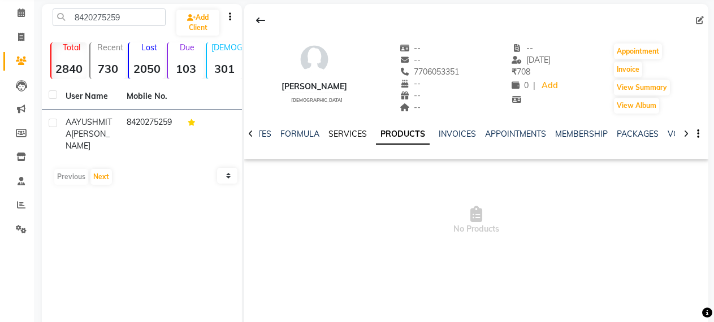
click at [360, 133] on link "SERVICES" at bounding box center [347, 134] width 38 height 10
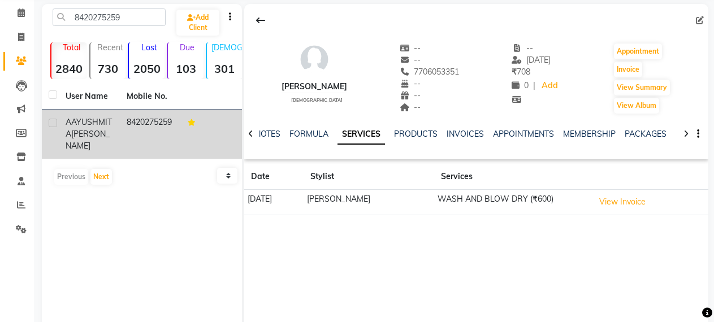
click at [176, 120] on td "8420275259" at bounding box center [150, 134] width 61 height 49
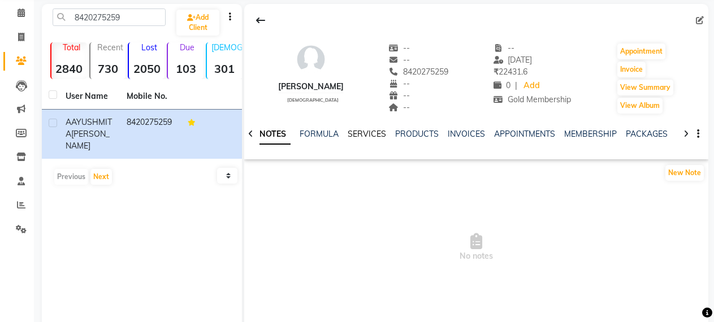
click at [362, 136] on link "SERVICES" at bounding box center [366, 134] width 38 height 10
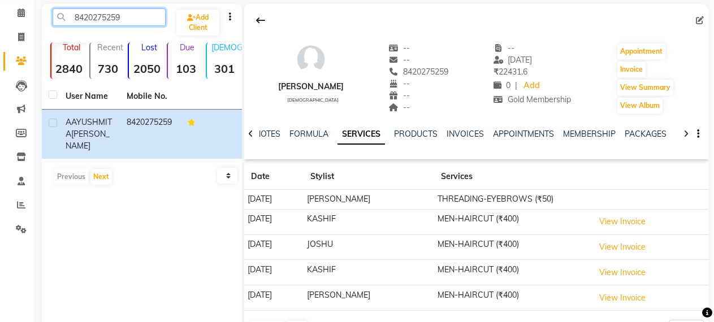
click at [106, 16] on input "8420275259" at bounding box center [109, 17] width 113 height 18
paste input "919854005544"
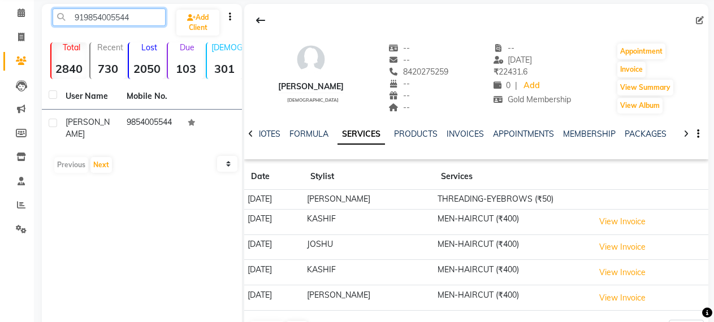
click at [81, 15] on input "919854005544" at bounding box center [109, 17] width 113 height 18
click at [82, 15] on input "919854005544" at bounding box center [109, 17] width 113 height 18
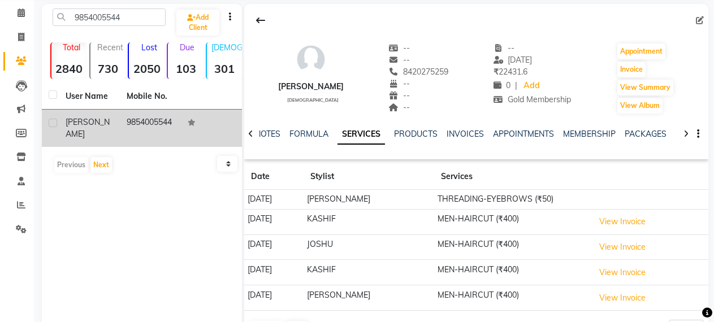
click at [131, 134] on td "9854005544" at bounding box center [150, 128] width 61 height 37
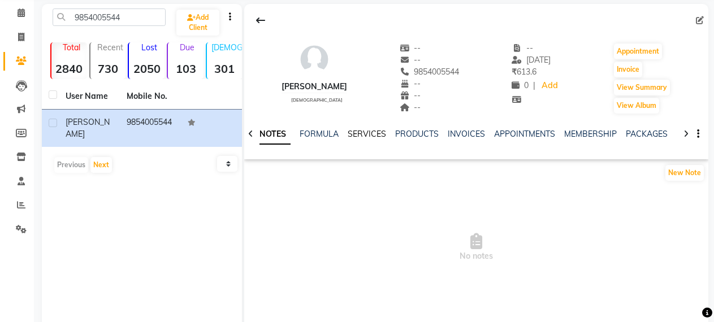
click at [354, 132] on link "SERVICES" at bounding box center [366, 134] width 38 height 10
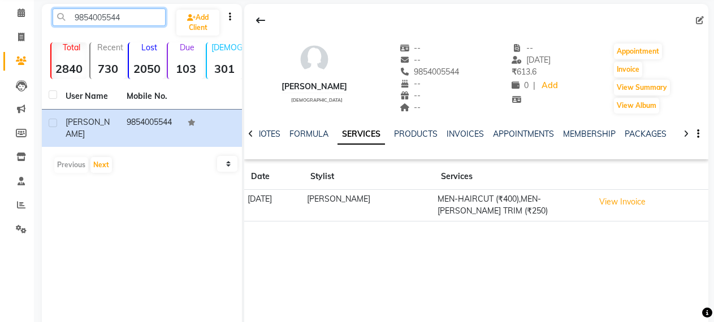
click at [107, 20] on input "9854005544" at bounding box center [109, 17] width 113 height 18
paste input "16001383803"
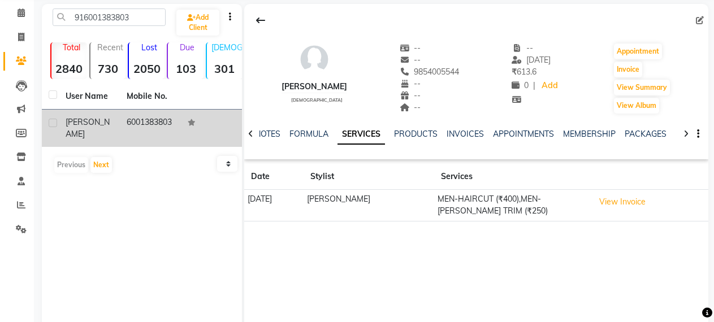
click at [125, 120] on td "6001383803" at bounding box center [150, 128] width 61 height 37
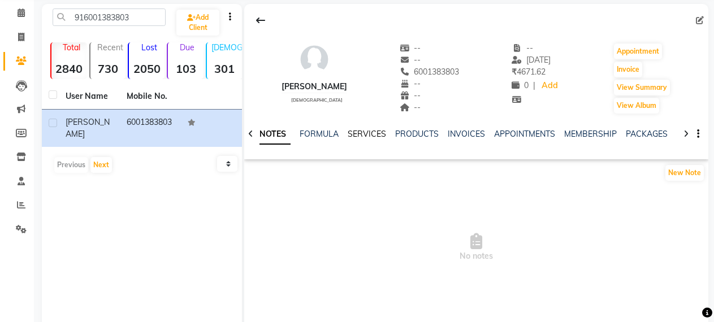
click at [363, 133] on link "SERVICES" at bounding box center [366, 134] width 38 height 10
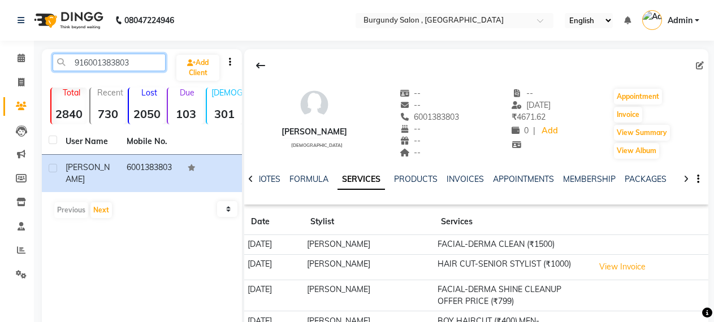
click at [105, 63] on input "916001383803" at bounding box center [109, 63] width 113 height 18
paste input "8486522218"
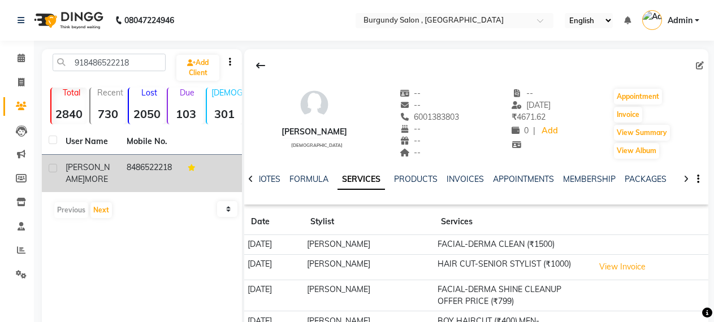
click at [142, 174] on td "8486522218" at bounding box center [150, 173] width 61 height 37
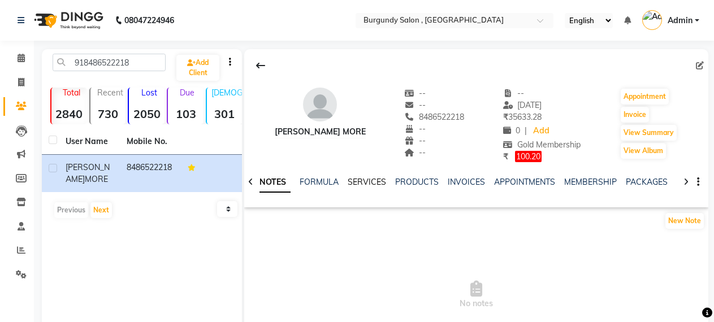
click at [379, 182] on link "SERVICES" at bounding box center [366, 182] width 38 height 10
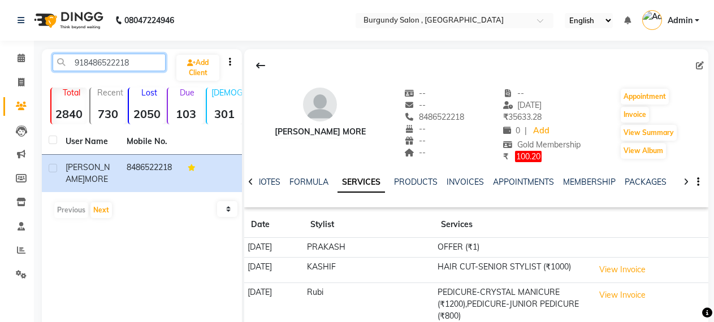
click at [108, 61] on input "918486522218" at bounding box center [109, 63] width 113 height 18
paste input "986482166"
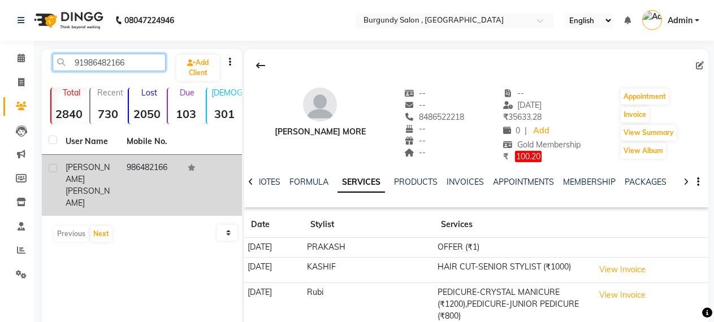
type input "91986482166"
click at [173, 163] on td "986482166" at bounding box center [150, 185] width 61 height 61
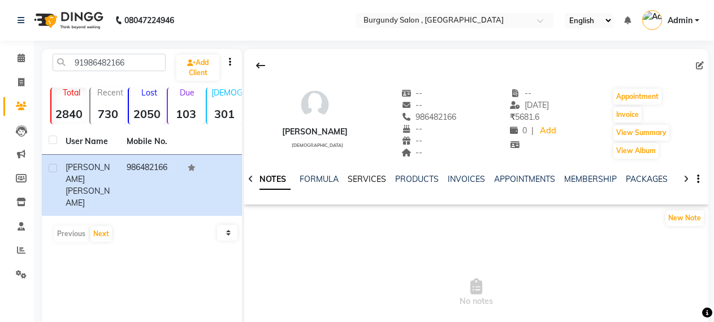
click at [368, 179] on link "SERVICES" at bounding box center [366, 179] width 38 height 10
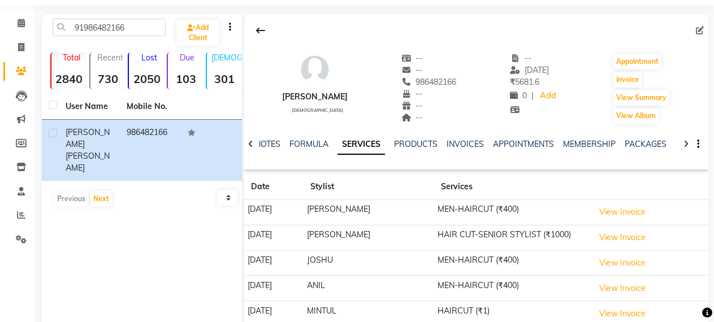
scroll to position [88, 0]
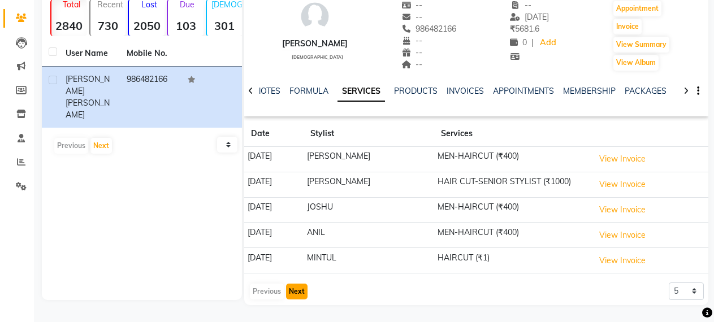
click at [297, 285] on button "Next" at bounding box center [296, 292] width 21 height 16
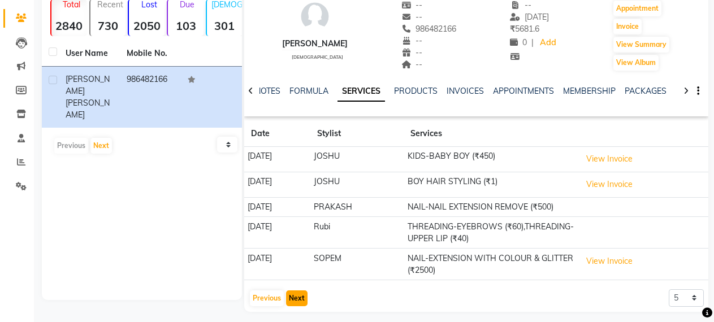
click at [296, 299] on button "Next" at bounding box center [296, 298] width 21 height 16
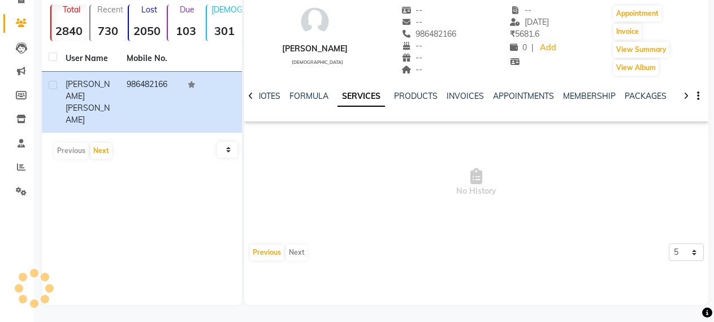
scroll to position [83, 0]
click at [260, 251] on button "Previous" at bounding box center [267, 253] width 34 height 16
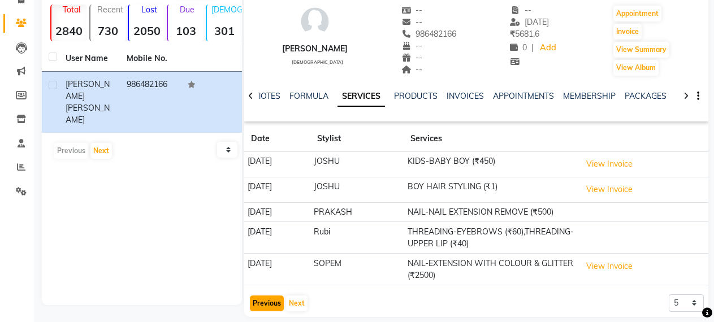
click at [269, 296] on button "Previous" at bounding box center [267, 303] width 34 height 16
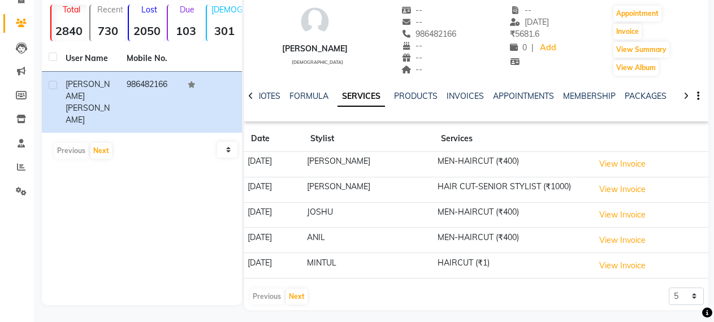
scroll to position [0, 0]
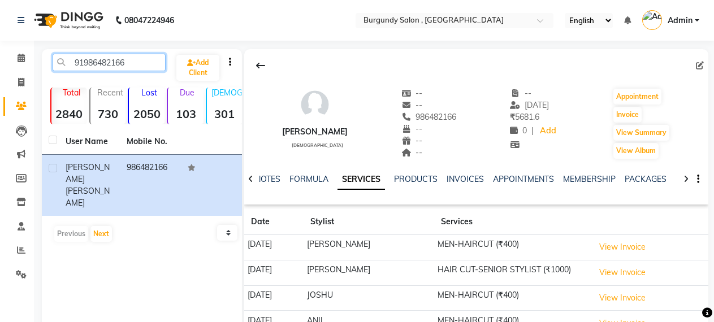
click at [100, 60] on input "91986482166" at bounding box center [109, 63] width 113 height 18
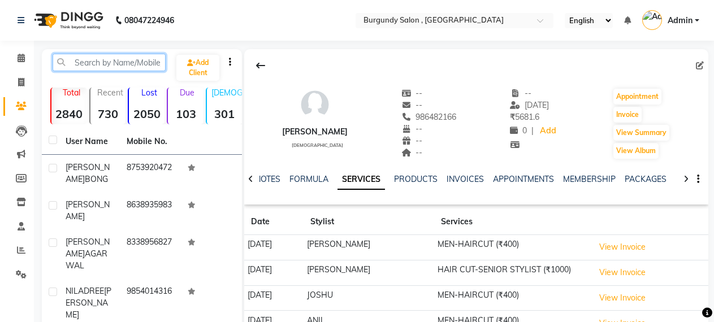
paste input "919435602030"
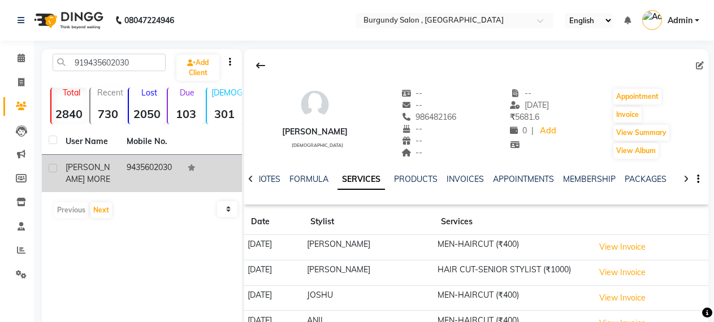
click at [120, 177] on td "9435602030" at bounding box center [150, 173] width 61 height 37
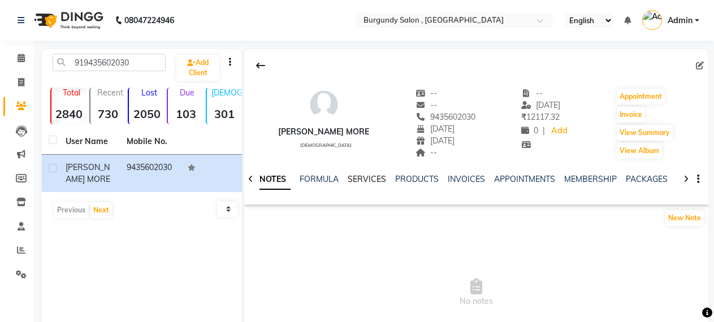
click at [364, 181] on link "SERVICES" at bounding box center [366, 179] width 38 height 10
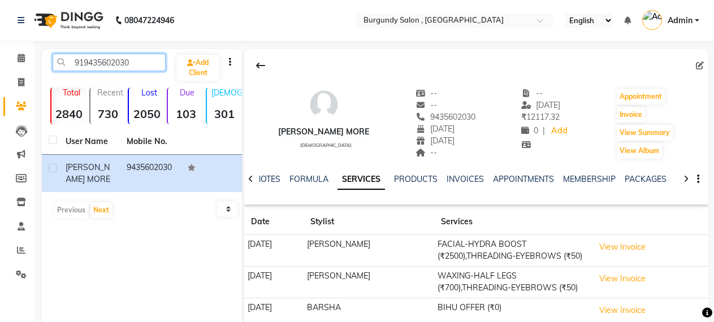
click at [85, 61] on input "919435602030" at bounding box center [109, 63] width 113 height 18
paste input "8486993767"
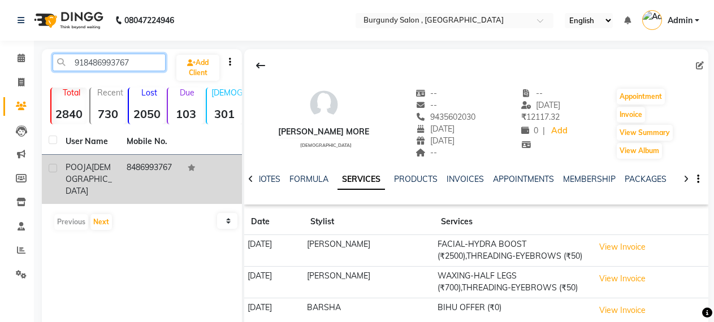
type input "918486993767"
click at [156, 171] on td "8486993767" at bounding box center [150, 179] width 61 height 49
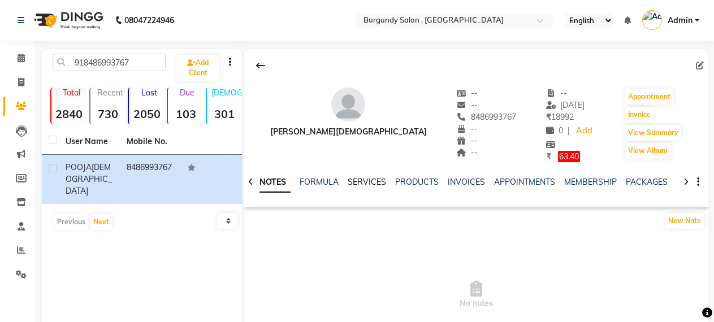
click at [350, 179] on link "SERVICES" at bounding box center [366, 182] width 38 height 10
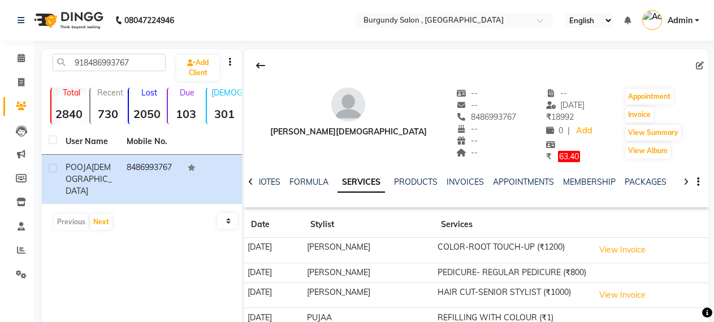
click at [3, 142] on li "Leads" at bounding box center [17, 131] width 34 height 24
click at [22, 81] on icon at bounding box center [21, 82] width 6 height 8
select select "service"
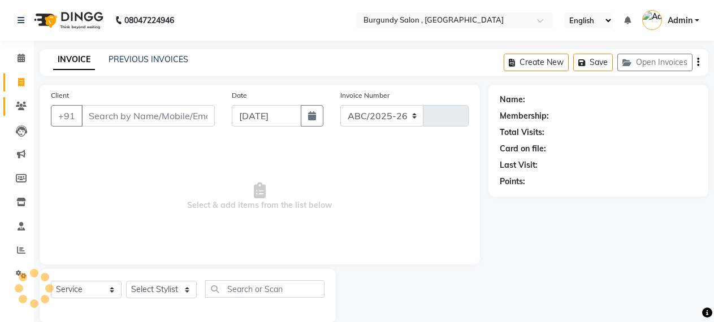
select select "5345"
type input "1693"
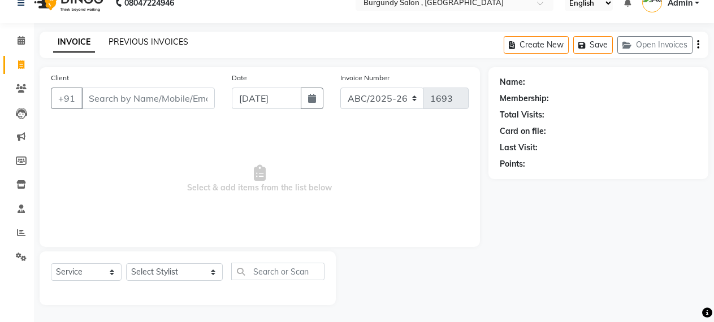
click at [163, 42] on link "PREVIOUS INVOICES" at bounding box center [148, 42] width 80 height 10
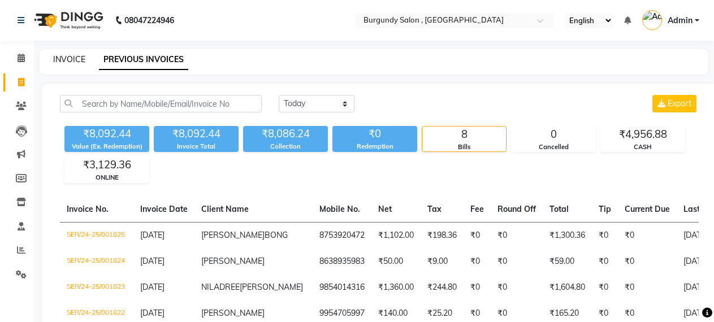
click at [66, 60] on link "INVOICE" at bounding box center [69, 59] width 32 height 10
select select "service"
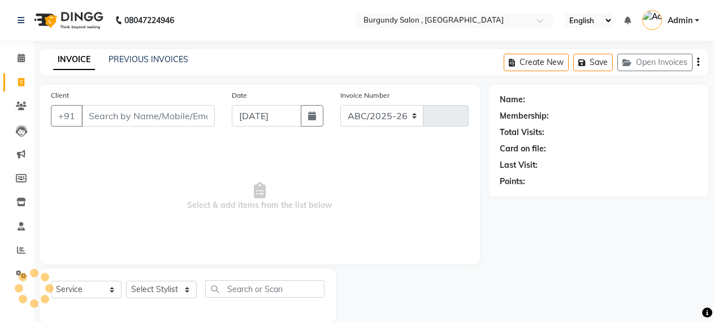
scroll to position [18, 0]
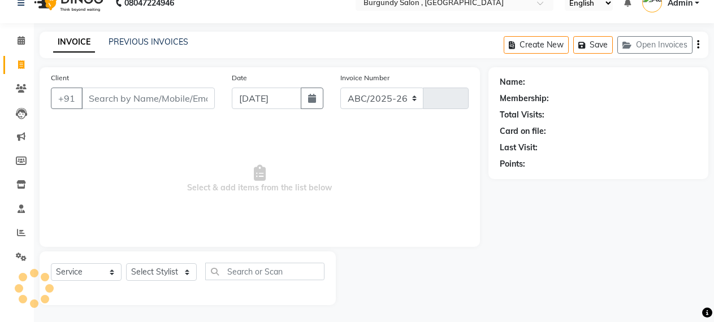
select select "5345"
type input "1693"
click at [133, 37] on link "PREVIOUS INVOICES" at bounding box center [148, 42] width 80 height 10
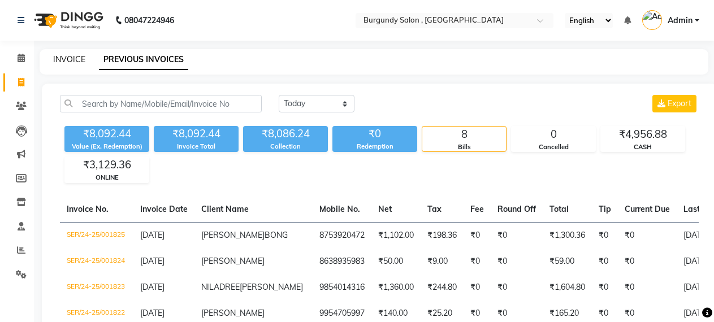
click at [76, 59] on link "INVOICE" at bounding box center [69, 59] width 32 height 10
select select "service"
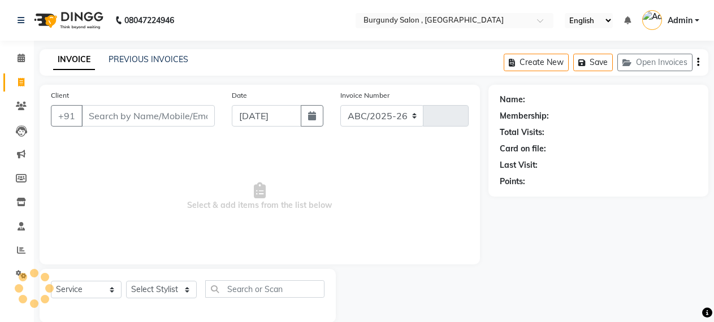
select select "5345"
type input "1693"
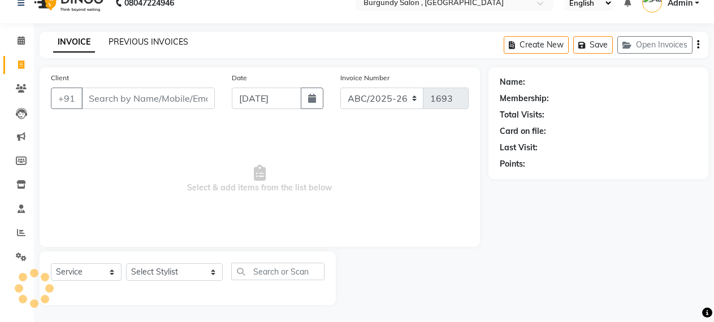
click at [145, 38] on link "PREVIOUS INVOICES" at bounding box center [148, 42] width 80 height 10
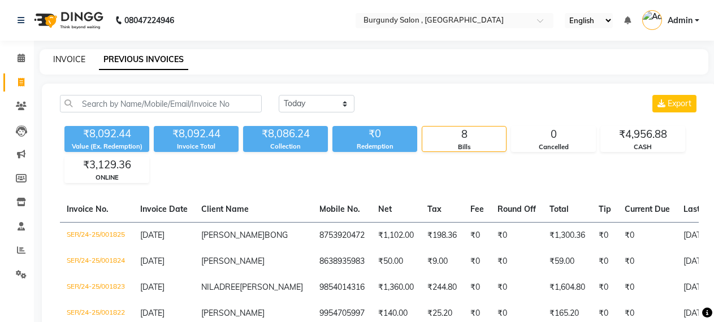
click at [74, 57] on link "INVOICE" at bounding box center [69, 59] width 32 height 10
select select "service"
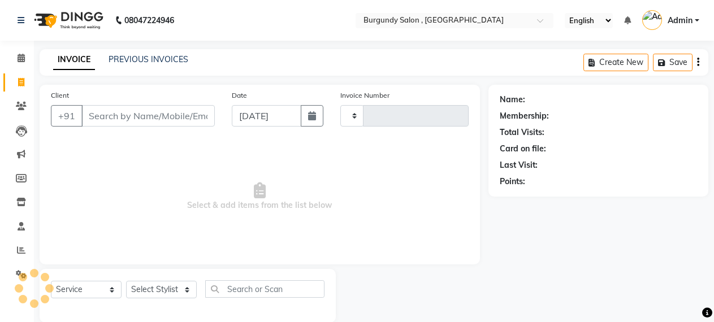
scroll to position [18, 0]
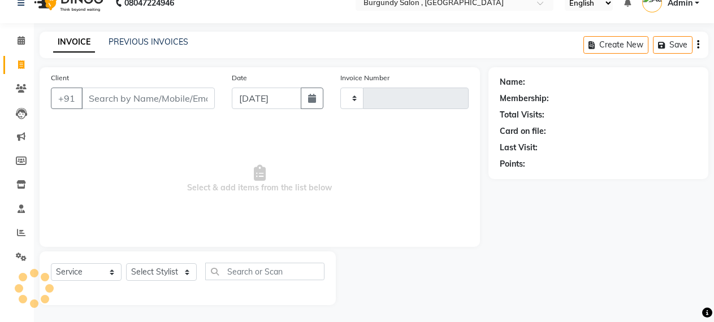
type input "1693"
select select "5345"
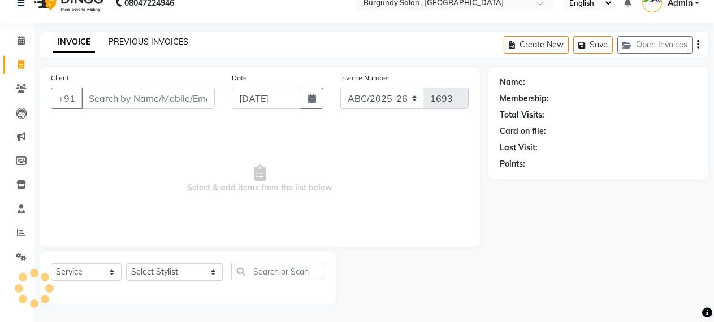
click at [132, 42] on link "PREVIOUS INVOICES" at bounding box center [148, 42] width 80 height 10
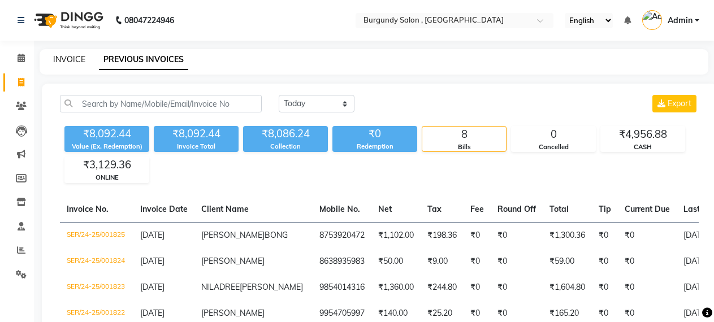
click at [75, 56] on link "INVOICE" at bounding box center [69, 59] width 32 height 10
select select "service"
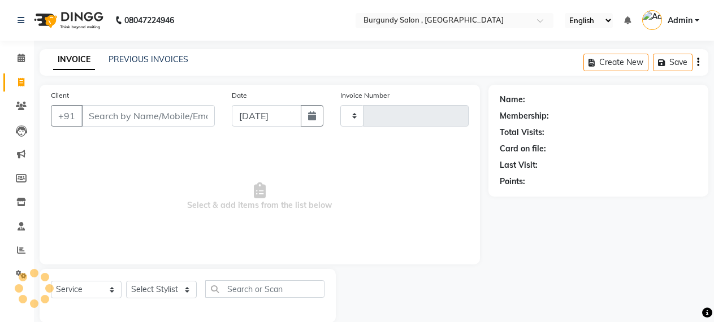
scroll to position [18, 0]
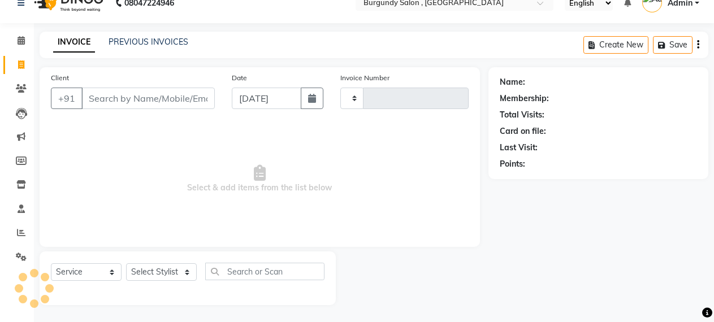
type input "1693"
select select "5345"
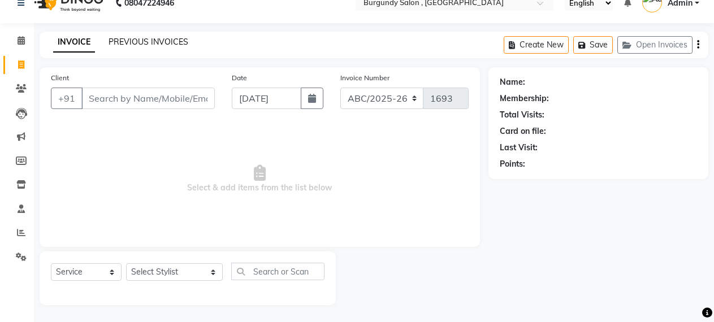
click at [139, 42] on link "PREVIOUS INVOICES" at bounding box center [148, 42] width 80 height 10
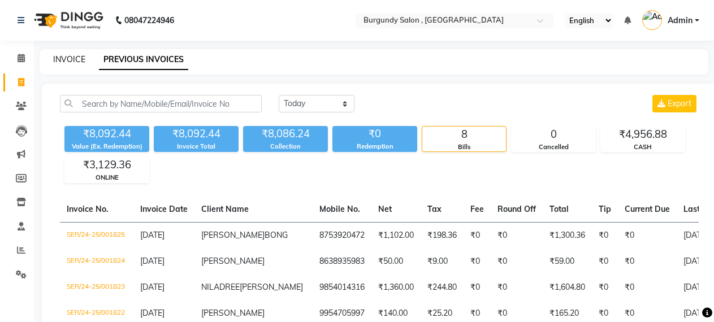
click at [62, 59] on link "INVOICE" at bounding box center [69, 59] width 32 height 10
select select "service"
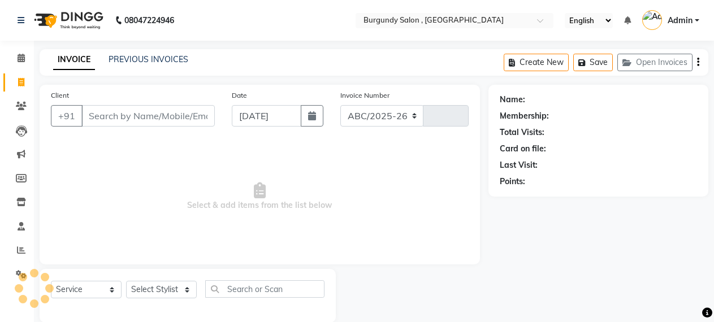
scroll to position [18, 0]
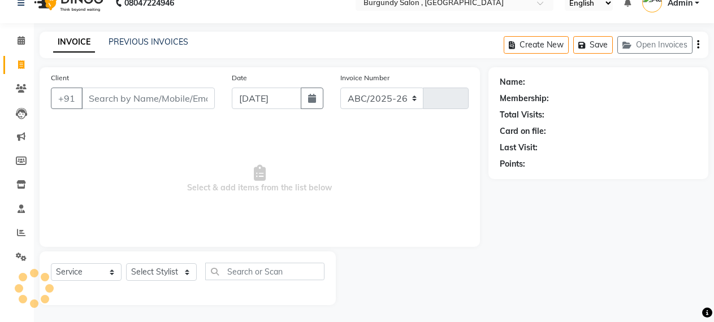
select select "5345"
type input "1693"
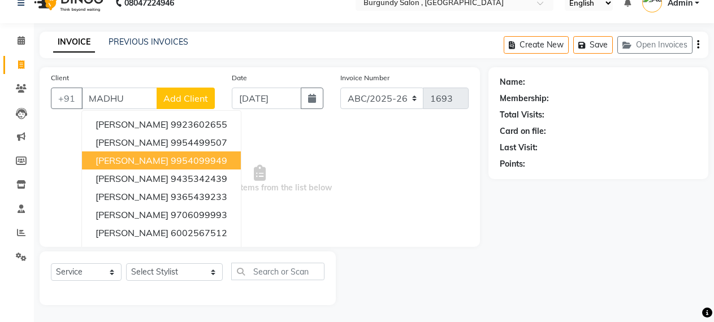
click at [151, 161] on span "[PERSON_NAME]" at bounding box center [131, 160] width 73 height 11
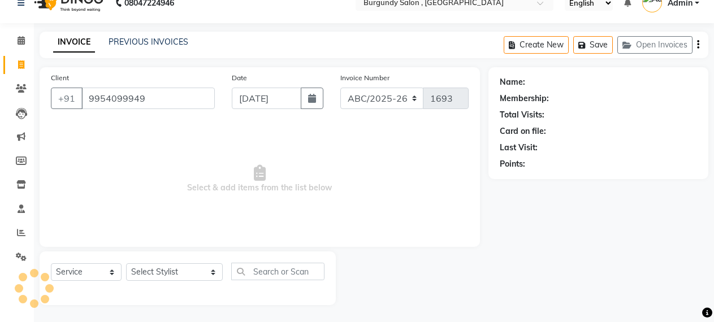
type input "9954099949"
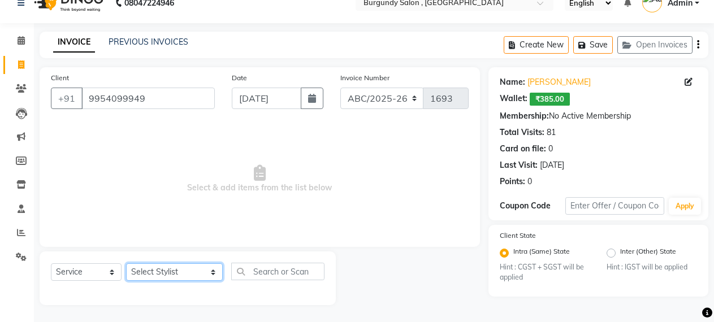
click at [177, 270] on select "Select Stylist ANIL [PERSON_NAME] [PERSON_NAME] DHON DAS DHON / [PERSON_NAME] […" at bounding box center [174, 272] width 97 height 18
select select "32580"
click at [126, 263] on select "Select Stylist ANIL [PERSON_NAME] [PERSON_NAME] DHON DAS DHON / [PERSON_NAME] […" at bounding box center [174, 272] width 97 height 18
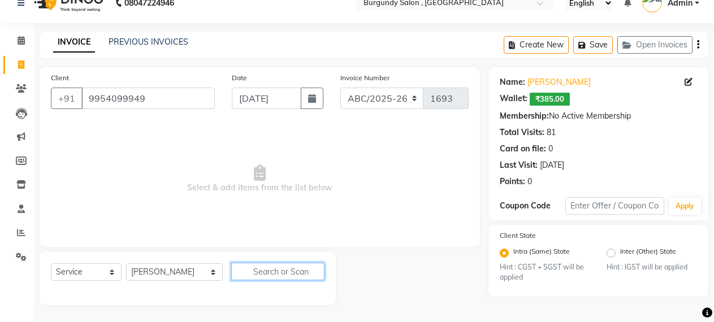
click at [232, 268] on input "text" at bounding box center [278, 272] width 94 height 18
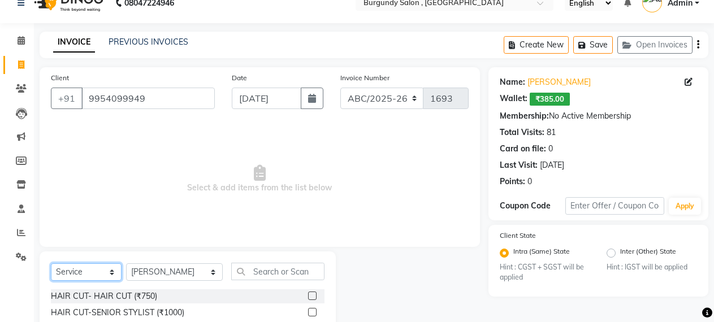
click at [72, 268] on select "Select Service Product Membership Package Voucher Prepaid Gift Card" at bounding box center [86, 272] width 71 height 18
select select "product"
click at [51, 263] on select "Select Service Product Membership Package Voucher Prepaid Gift Card" at bounding box center [86, 272] width 71 height 18
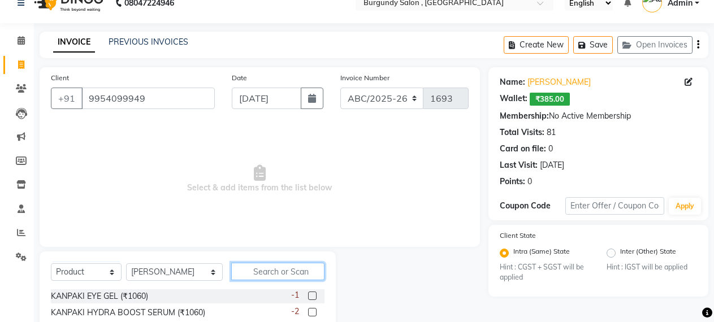
click at [238, 272] on input "text" at bounding box center [278, 272] width 94 height 18
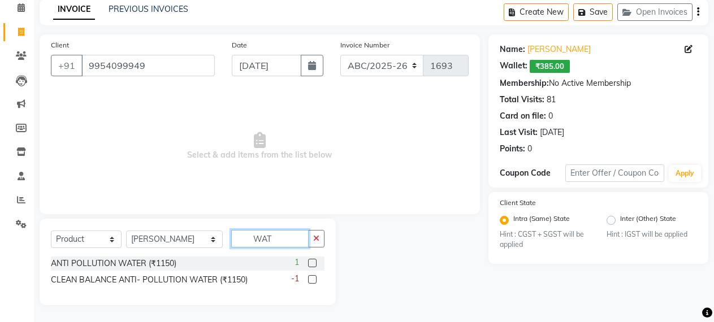
type input "WAT"
click at [311, 278] on label at bounding box center [312, 279] width 8 height 8
click at [311, 278] on input "checkbox" at bounding box center [311, 279] width 7 height 7
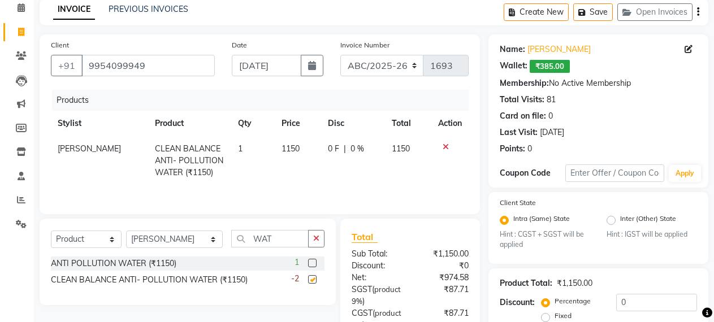
checkbox input "false"
click at [281, 152] on span "1150" at bounding box center [290, 149] width 18 height 10
click at [280, 152] on td "1150" at bounding box center [298, 160] width 46 height 49
select select "32580"
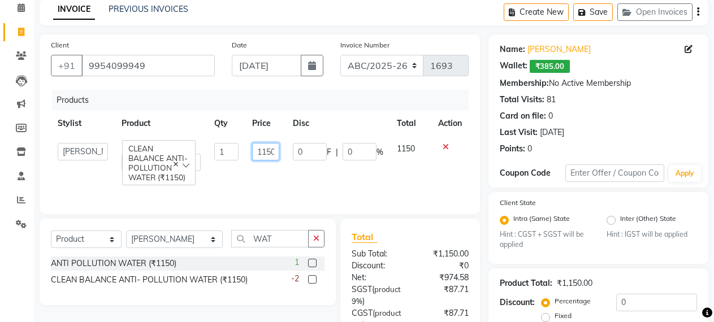
click at [267, 150] on input "1150" at bounding box center [265, 152] width 27 height 18
type input "1350"
click at [363, 66] on select "ABC/2025-26 SER/24-25 V/2025-26" at bounding box center [382, 65] width 84 height 21
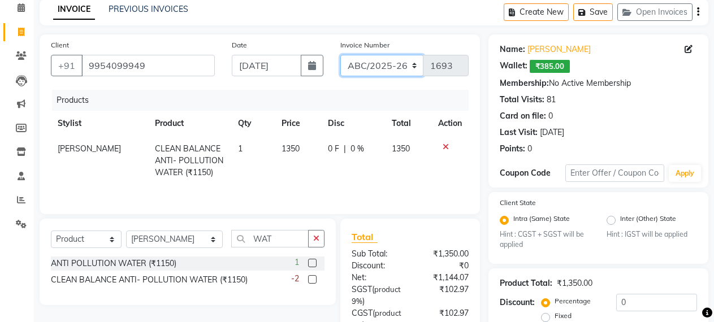
select select "5334"
click at [340, 55] on select "ABC/2025-26 SER/24-25 V/2025-26" at bounding box center [382, 65] width 84 height 21
type input "001826"
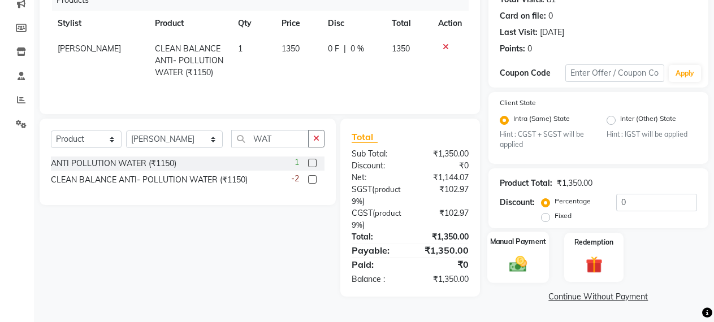
click at [514, 256] on img at bounding box center [517, 264] width 29 height 20
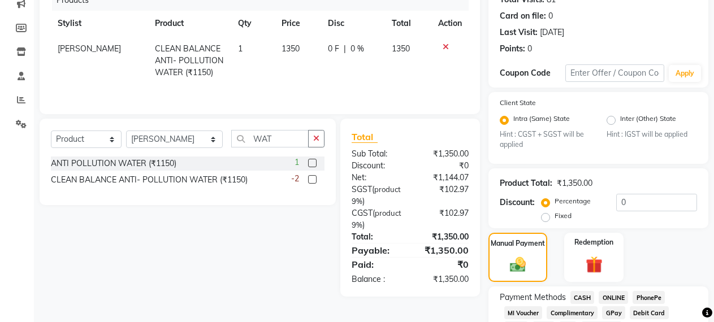
scroll to position [0, 0]
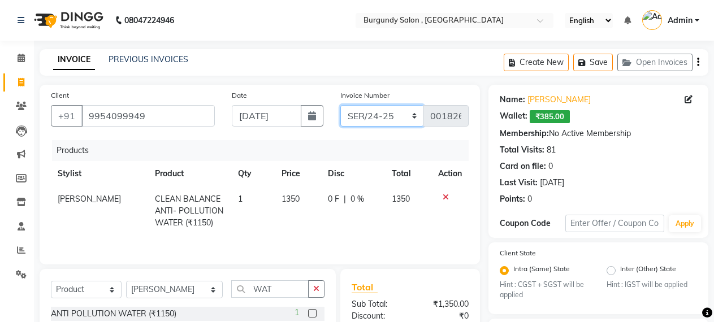
click at [384, 117] on select "ABC/2025-26 SER/24-25 V/2025-26" at bounding box center [382, 115] width 84 height 21
select select "5345"
click at [340, 105] on select "ABC/2025-26 SER/24-25 V/2025-26" at bounding box center [382, 115] width 84 height 21
type input "1693"
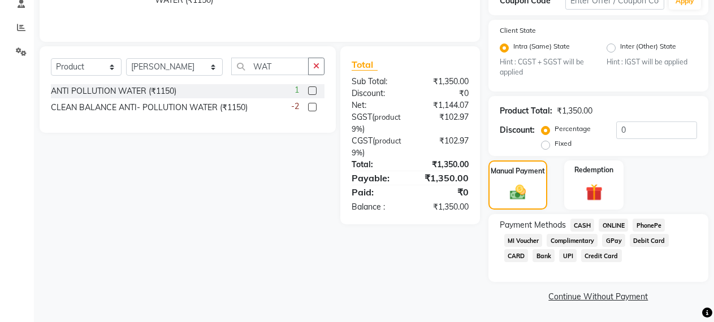
click at [583, 223] on span "CASH" at bounding box center [582, 225] width 24 height 13
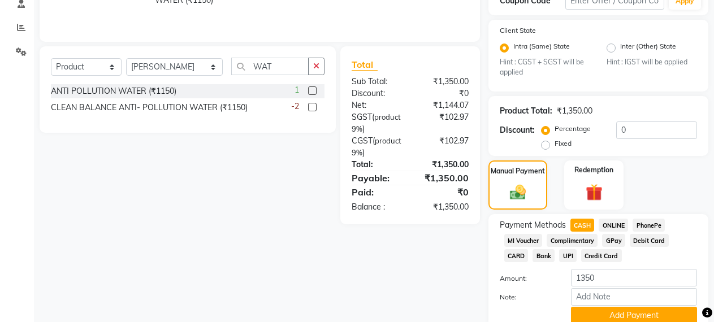
scroll to position [269, 0]
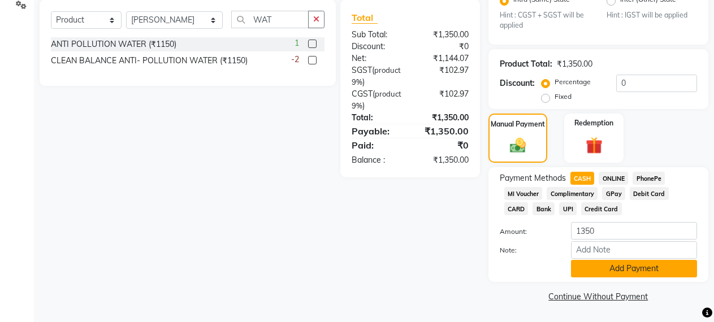
click at [601, 268] on button "Add Payment" at bounding box center [634, 269] width 126 height 18
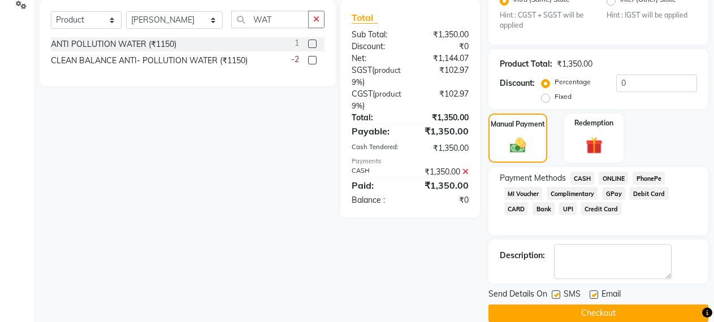
scroll to position [286, 0]
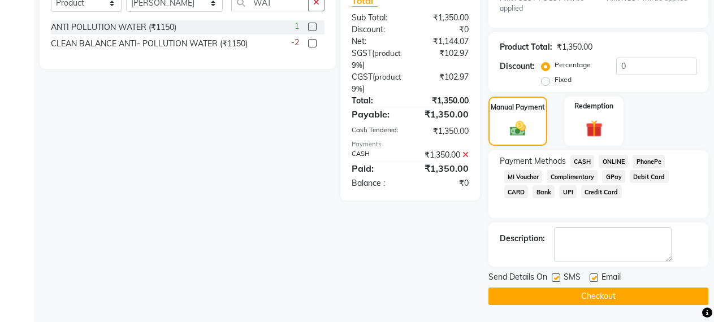
click at [554, 279] on label at bounding box center [555, 277] width 8 height 8
click at [554, 279] on input "checkbox" at bounding box center [554, 278] width 7 height 7
checkbox input "false"
click at [590, 279] on label at bounding box center [593, 277] width 8 height 8
click at [590, 279] on input "checkbox" at bounding box center [592, 278] width 7 height 7
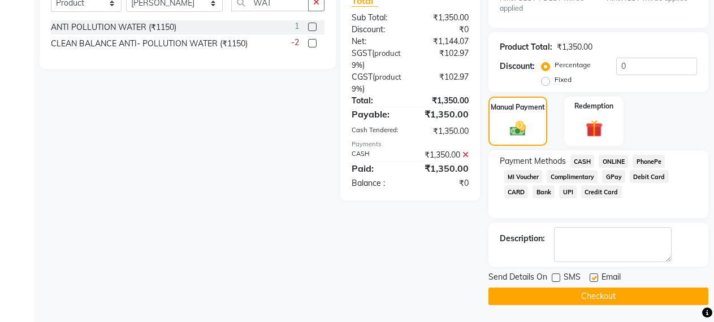
checkbox input "false"
click at [586, 294] on button "Checkout" at bounding box center [598, 297] width 220 height 18
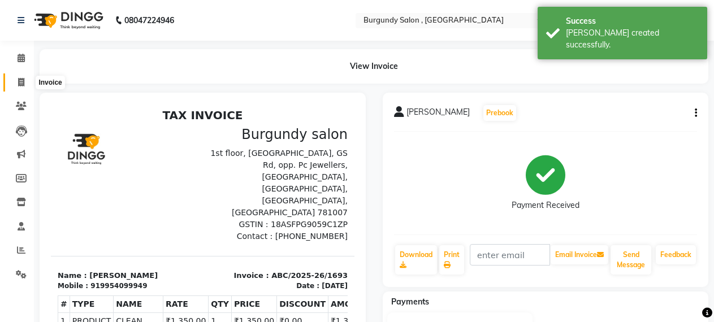
click at [21, 81] on icon at bounding box center [21, 82] width 6 height 8
select select "service"
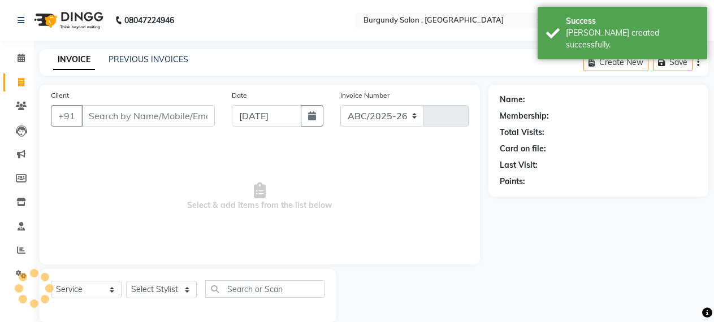
select select "5345"
type input "1694"
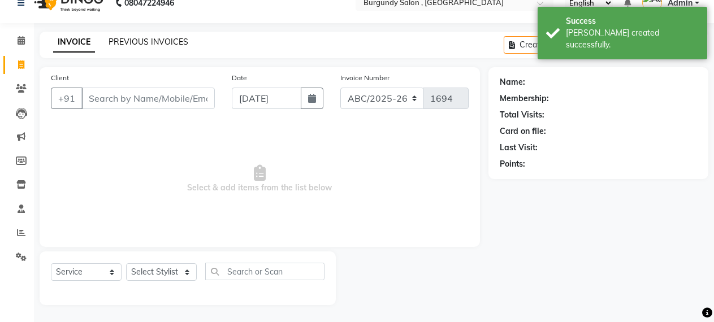
click at [133, 45] on link "PREVIOUS INVOICES" at bounding box center [148, 42] width 80 height 10
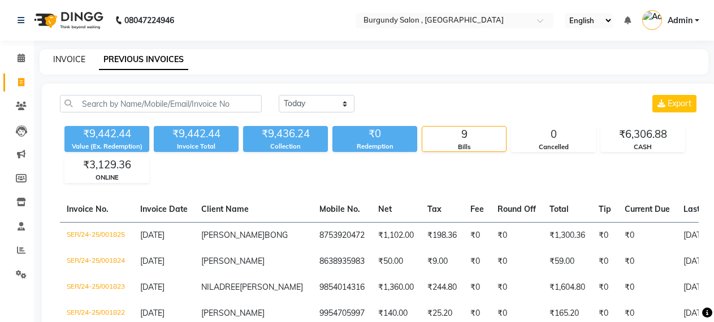
click at [64, 56] on link "INVOICE" at bounding box center [69, 59] width 32 height 10
select select "service"
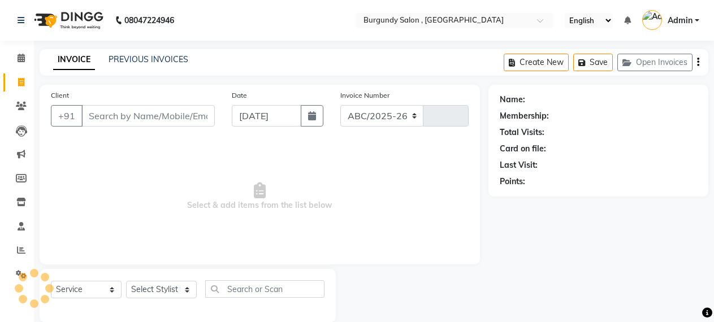
select select "5345"
type input "1694"
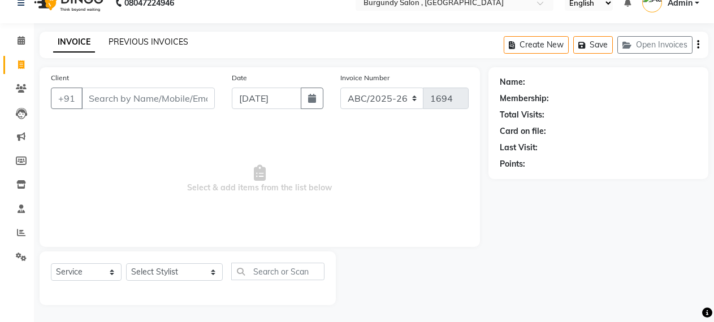
click at [136, 45] on link "PREVIOUS INVOICES" at bounding box center [148, 42] width 80 height 10
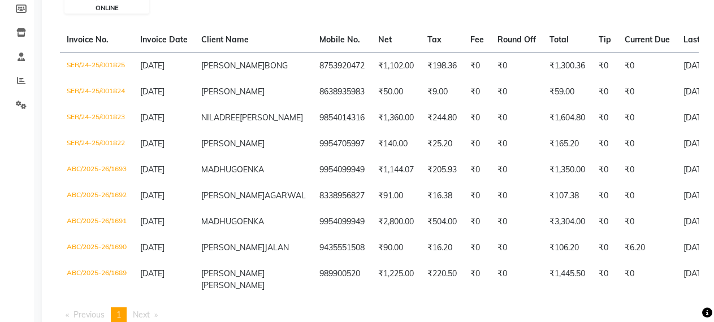
scroll to position [184, 0]
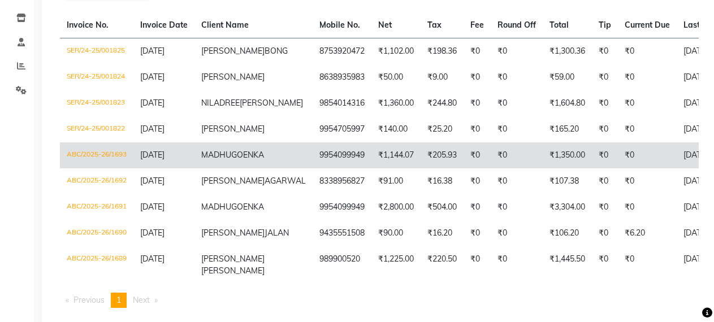
click at [97, 168] on td "ABC/2025-26/1693" at bounding box center [96, 155] width 73 height 26
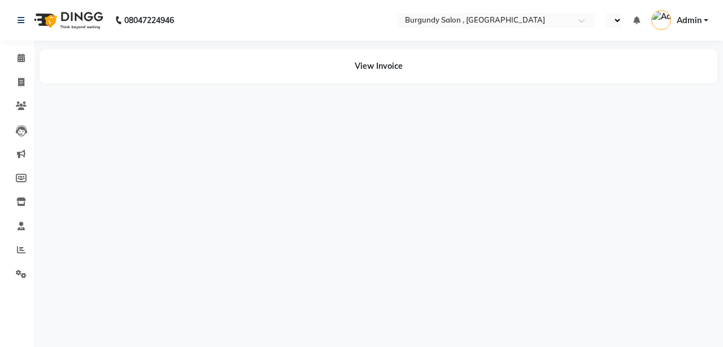
select select "en"
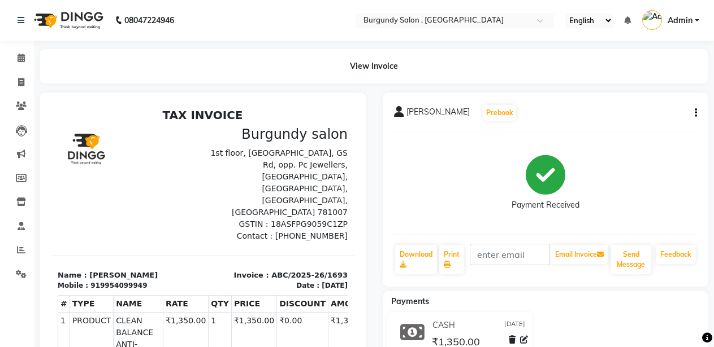
click at [694, 113] on icon "button" at bounding box center [695, 113] width 2 height 1
click at [637, 91] on div "Cancel Invoice" at bounding box center [649, 92] width 56 height 14
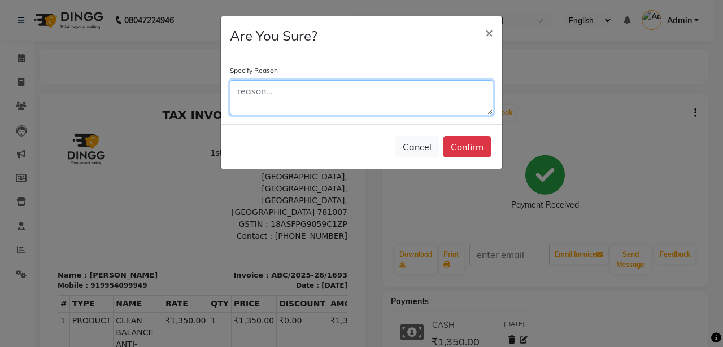
click at [292, 91] on textarea at bounding box center [361, 97] width 263 height 35
type textarea "MISTAKE INVOICE"
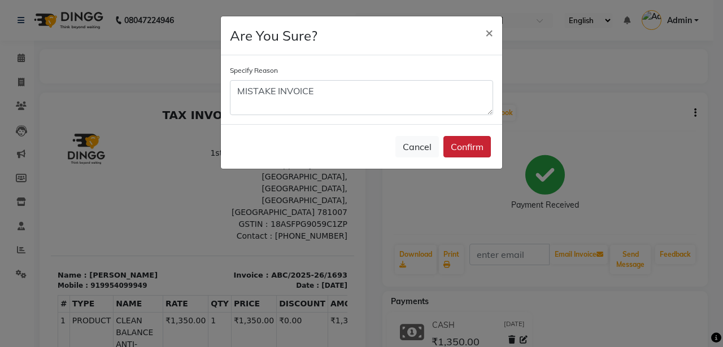
click at [464, 148] on button "Confirm" at bounding box center [467, 146] width 47 height 21
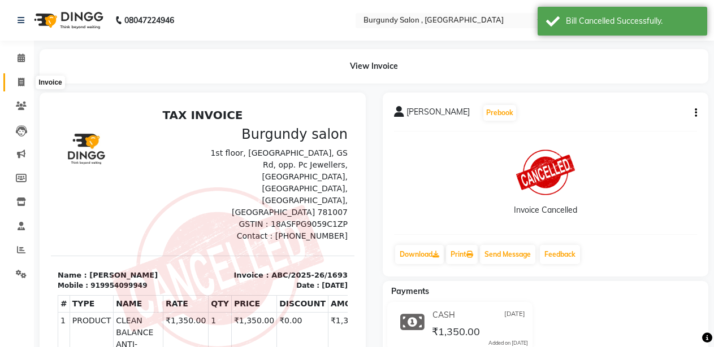
click at [16, 77] on span at bounding box center [21, 82] width 20 height 13
select select "service"
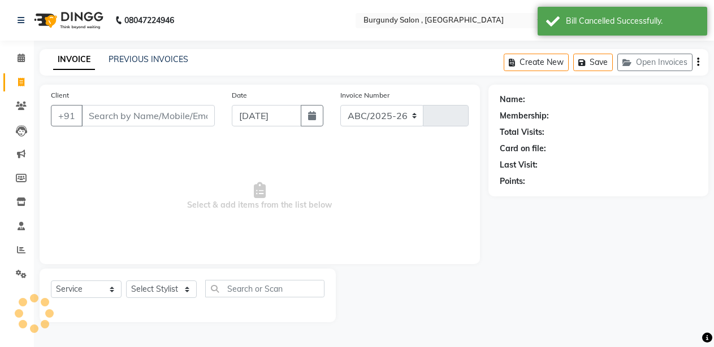
select select "5345"
type input "1694"
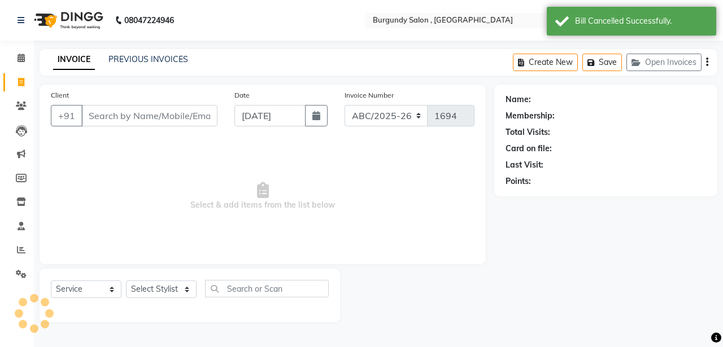
click at [133, 115] on input "Client" at bounding box center [149, 115] width 136 height 21
click at [171, 58] on link "PREVIOUS INVOICES" at bounding box center [148, 59] width 80 height 10
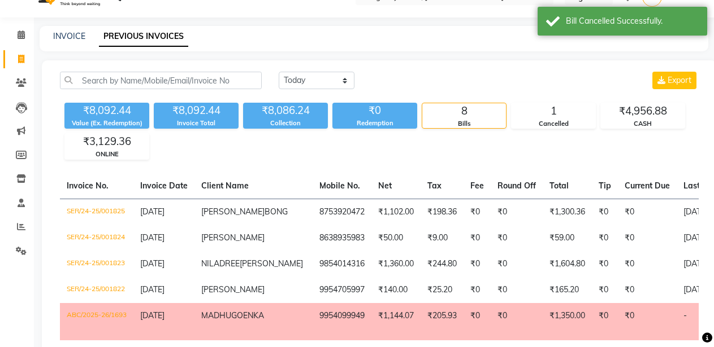
scroll to position [37, 0]
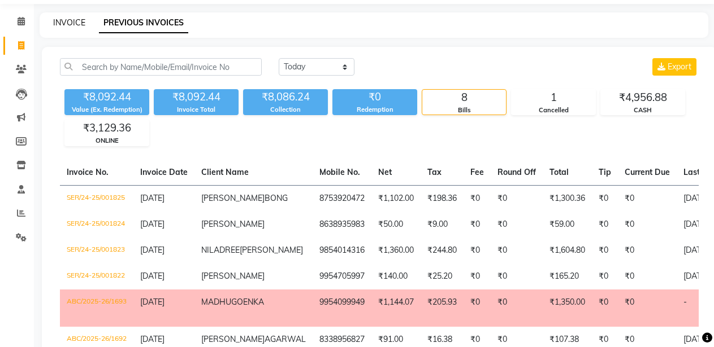
click at [64, 19] on link "INVOICE" at bounding box center [69, 23] width 32 height 10
select select "service"
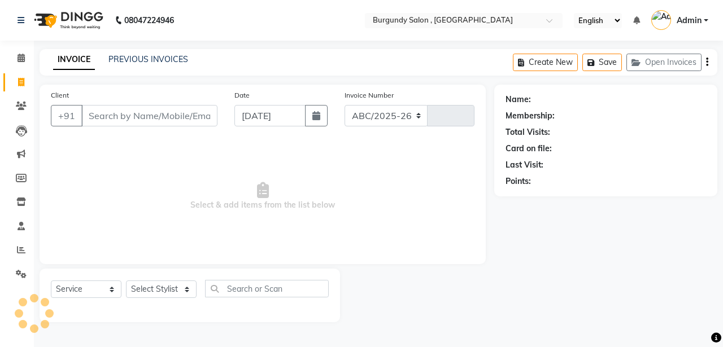
select select "5345"
type input "1694"
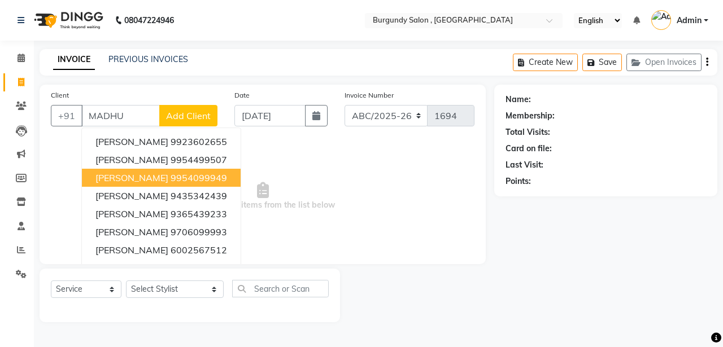
click at [160, 171] on button "MADHU GOENKA 9954099949" at bounding box center [161, 178] width 159 height 18
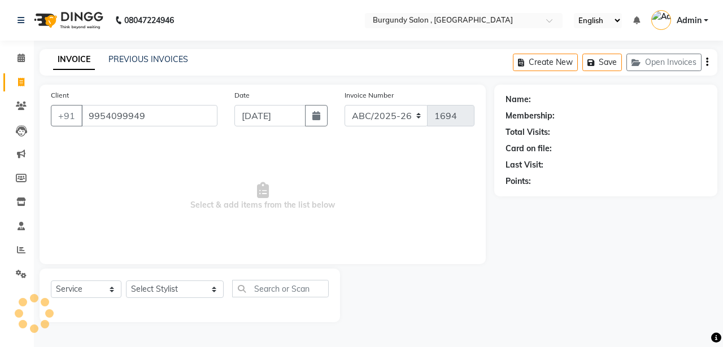
type input "9954099949"
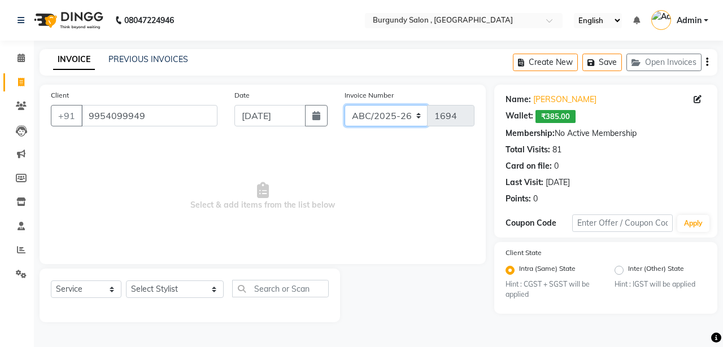
click at [367, 119] on select "ABC/2025-26 SER/24-25 V/2025-26" at bounding box center [387, 115] width 84 height 21
select select "5334"
click at [345, 105] on select "ABC/2025-26 SER/24-25 V/2025-26" at bounding box center [387, 115] width 84 height 21
type input "001826"
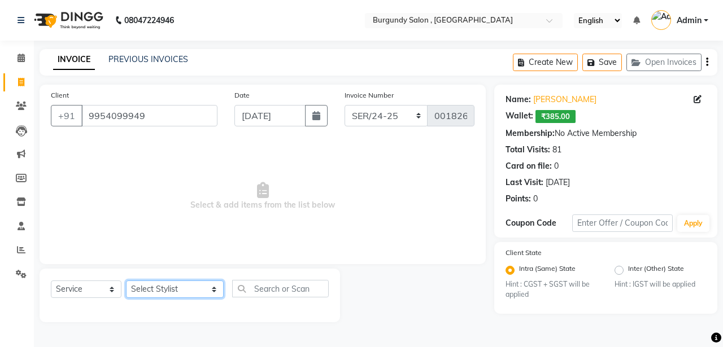
click at [162, 284] on select "Select Stylist ANIL [PERSON_NAME] [PERSON_NAME] DHON DAS DHON / [PERSON_NAME] […" at bounding box center [175, 290] width 98 height 18
select select "32580"
click at [126, 281] on select "Select Stylist ANIL [PERSON_NAME] [PERSON_NAME] DHON DAS DHON / [PERSON_NAME] […" at bounding box center [175, 290] width 98 height 18
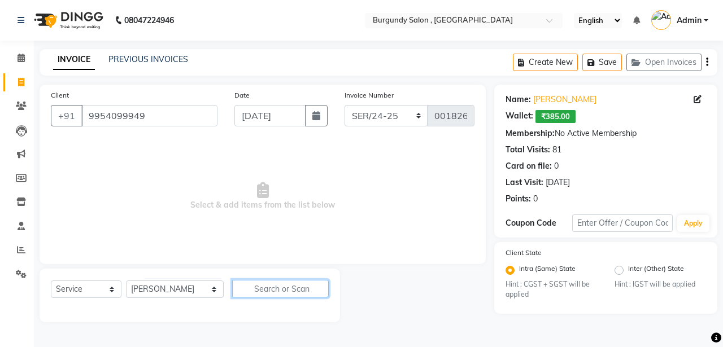
click at [260, 289] on input "text" at bounding box center [280, 289] width 97 height 18
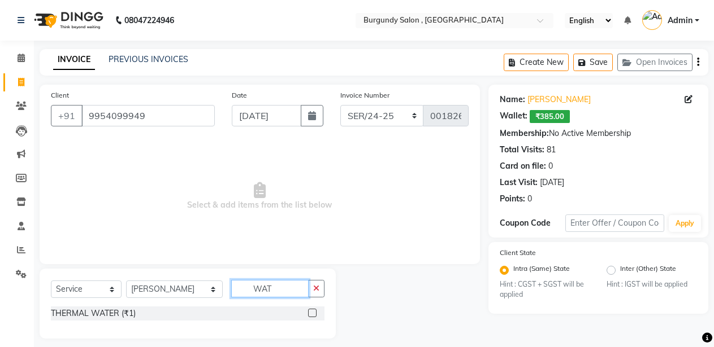
type input "WAT"
click at [82, 295] on select "Select Service Product Membership Package Voucher Prepaid Gift Card" at bounding box center [86, 290] width 71 height 18
select select "product"
click at [51, 281] on select "Select Service Product Membership Package Voucher Prepaid Gift Card" at bounding box center [86, 290] width 71 height 18
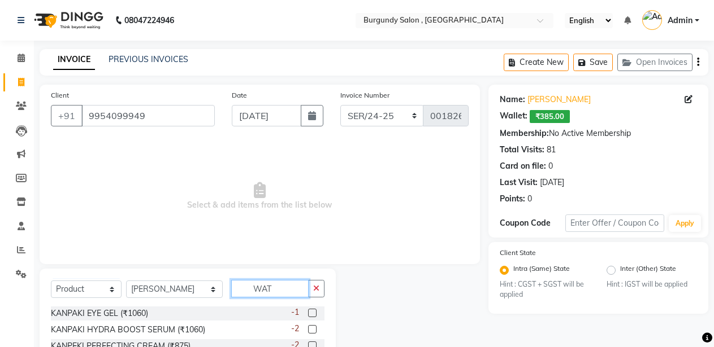
click at [249, 285] on input "WAT" at bounding box center [270, 289] width 78 height 18
type input "WATER"
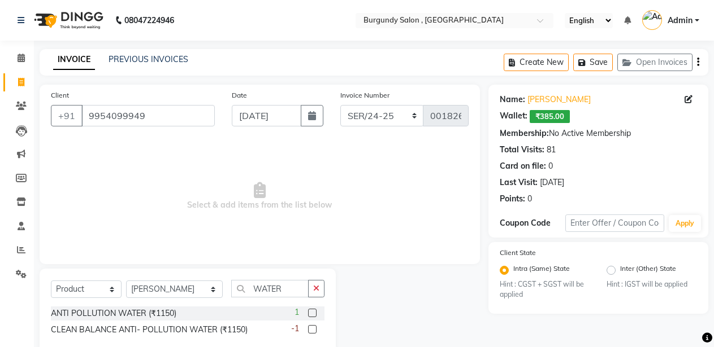
click at [310, 329] on label at bounding box center [312, 329] width 8 height 8
click at [310, 329] on input "checkbox" at bounding box center [311, 330] width 7 height 7
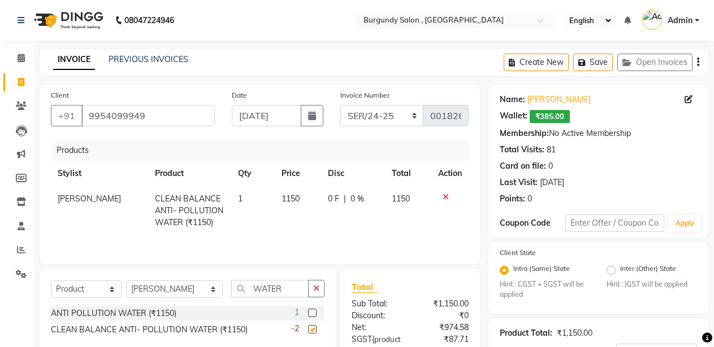
checkbox input "false"
click at [299, 199] on td "1150" at bounding box center [298, 210] width 46 height 49
select select "32580"
click at [264, 202] on td "1" at bounding box center [253, 210] width 44 height 49
select select "32580"
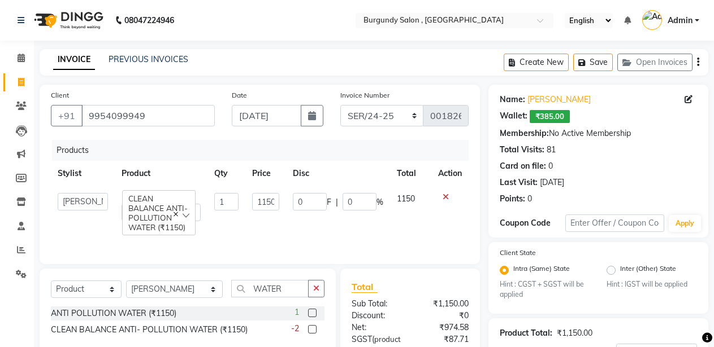
click at [264, 202] on input "1150" at bounding box center [265, 202] width 27 height 18
type input "1350"
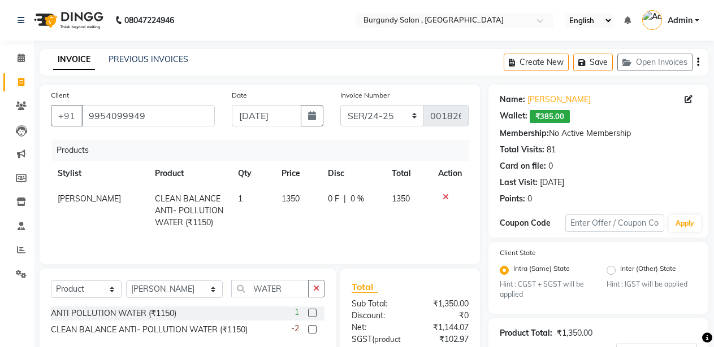
click at [308, 234] on div "Products Stylist Product Qty Price Disc Total Action SAGARIKA CLEAN BALANCE ANT…" at bounding box center [260, 196] width 418 height 113
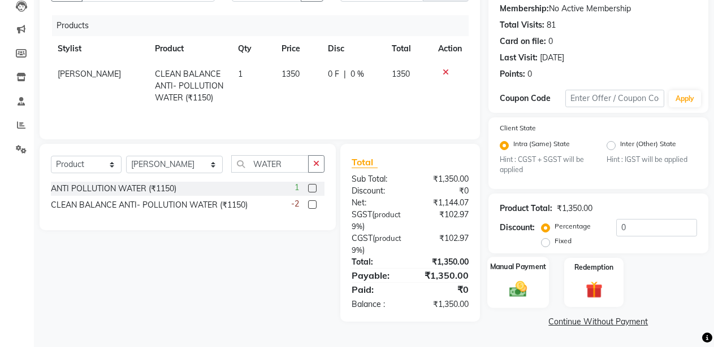
click at [515, 286] on img at bounding box center [517, 290] width 29 height 20
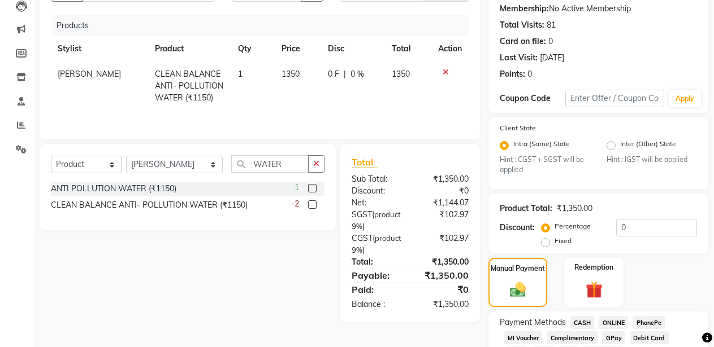
scroll to position [197, 0]
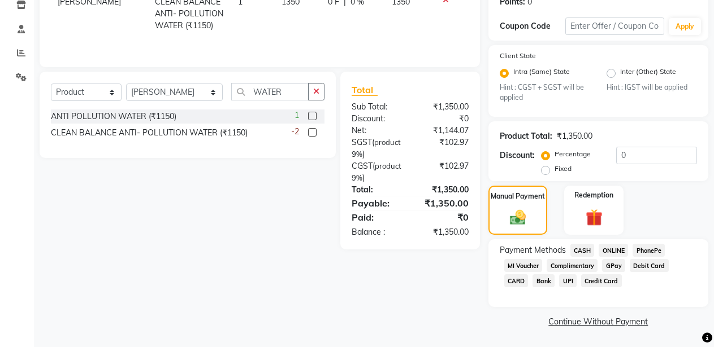
click at [611, 251] on span "ONLINE" at bounding box center [612, 250] width 29 height 13
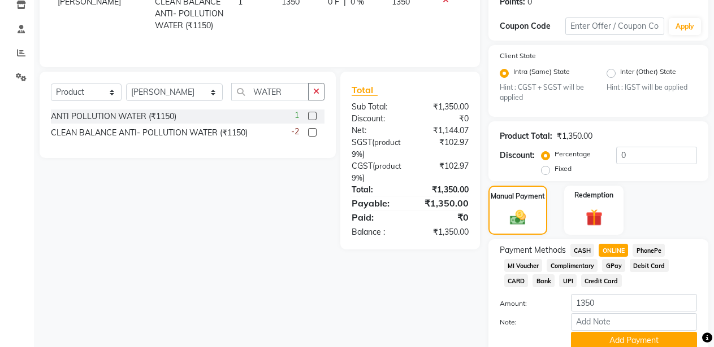
scroll to position [244, 0]
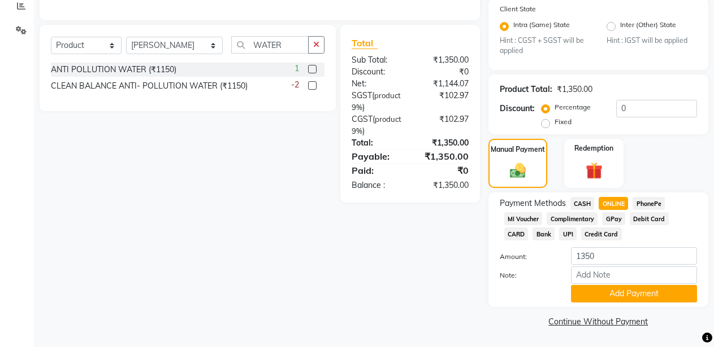
click at [582, 205] on span "CASH" at bounding box center [582, 203] width 24 height 13
click at [622, 297] on button "Add Payment" at bounding box center [634, 294] width 126 height 18
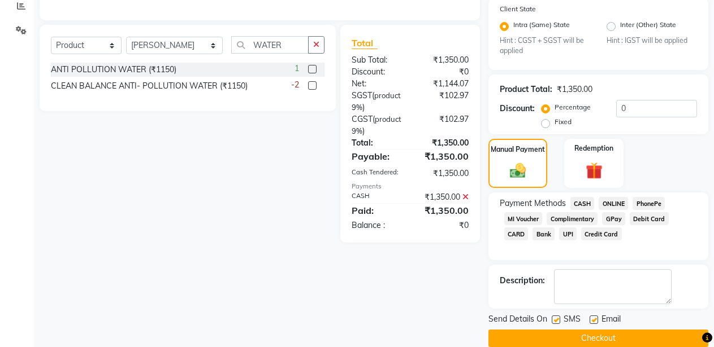
scroll to position [261, 0]
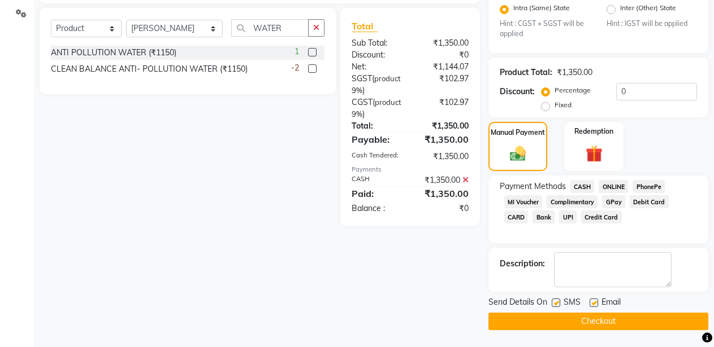
click at [557, 301] on label at bounding box center [555, 303] width 8 height 8
click at [557, 301] on input "checkbox" at bounding box center [554, 303] width 7 height 7
checkbox input "false"
click at [594, 303] on label at bounding box center [593, 303] width 8 height 8
click at [594, 303] on input "checkbox" at bounding box center [592, 303] width 7 height 7
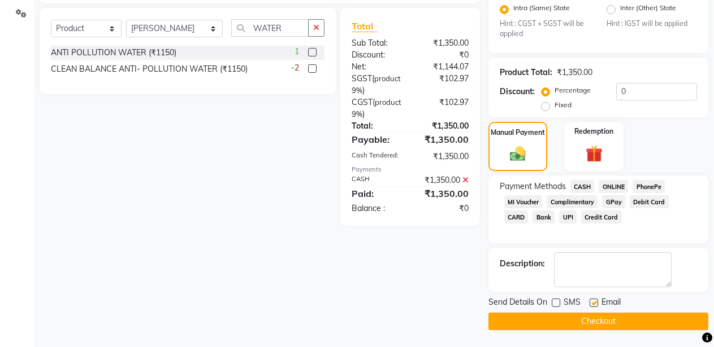
checkbox input "false"
click at [594, 319] on button "Checkout" at bounding box center [598, 322] width 220 height 18
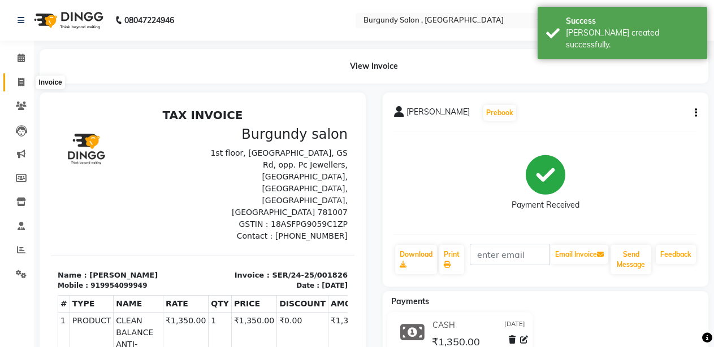
click at [21, 78] on icon at bounding box center [21, 82] width 6 height 8
select select "service"
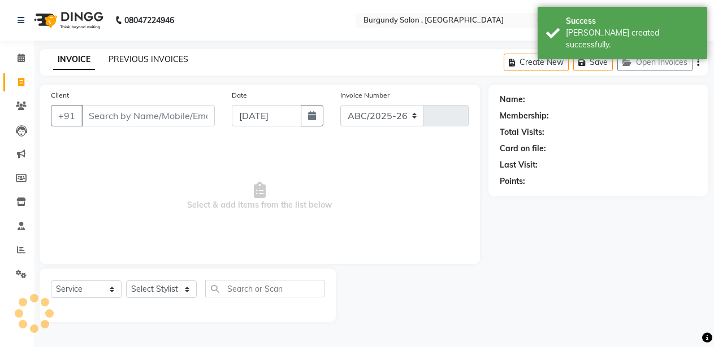
select select "5345"
type input "1694"
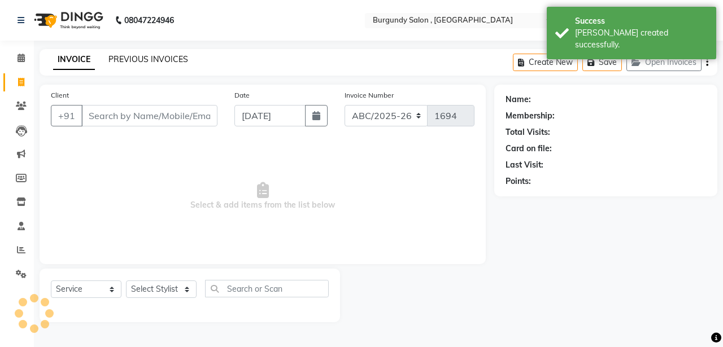
click at [118, 55] on link "PREVIOUS INVOICES" at bounding box center [148, 59] width 80 height 10
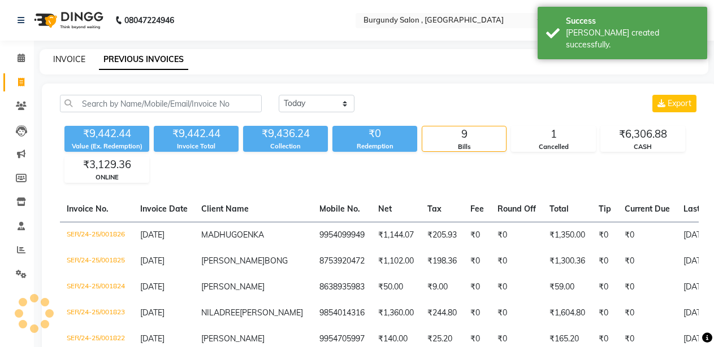
click at [77, 58] on link "INVOICE" at bounding box center [69, 59] width 32 height 10
select select "service"
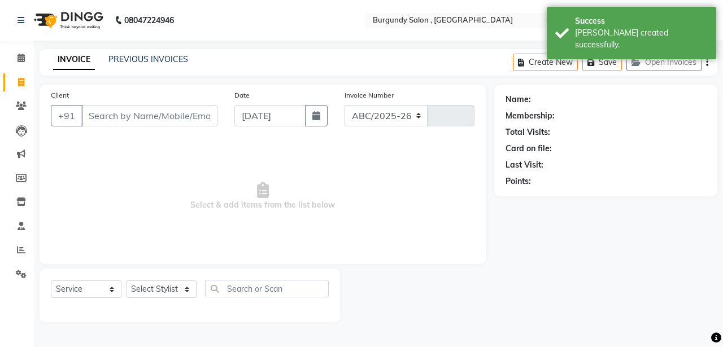
select select "5345"
type input "1694"
